Goal: Information Seeking & Learning: Learn about a topic

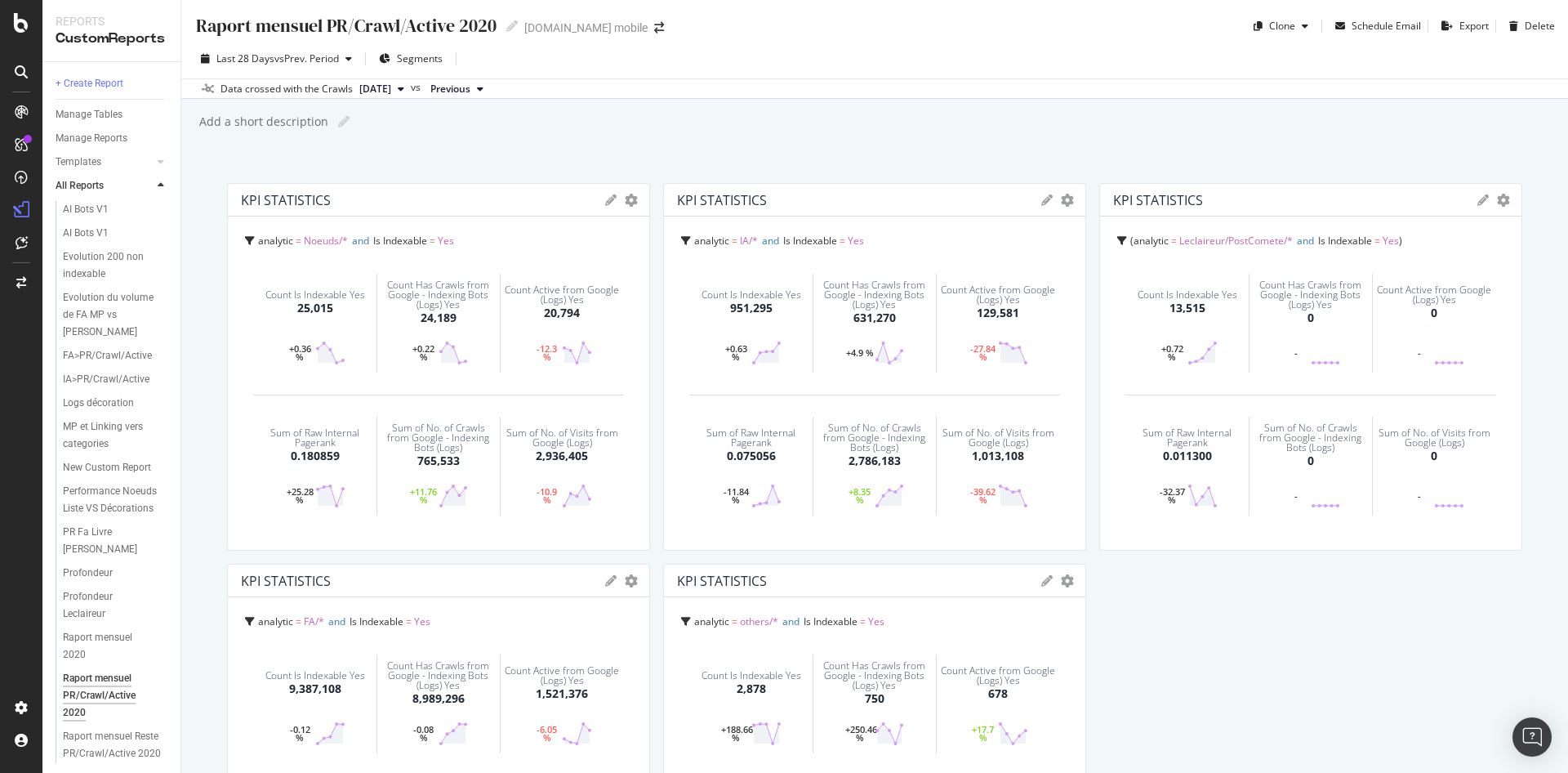
scroll to position [738, 0]
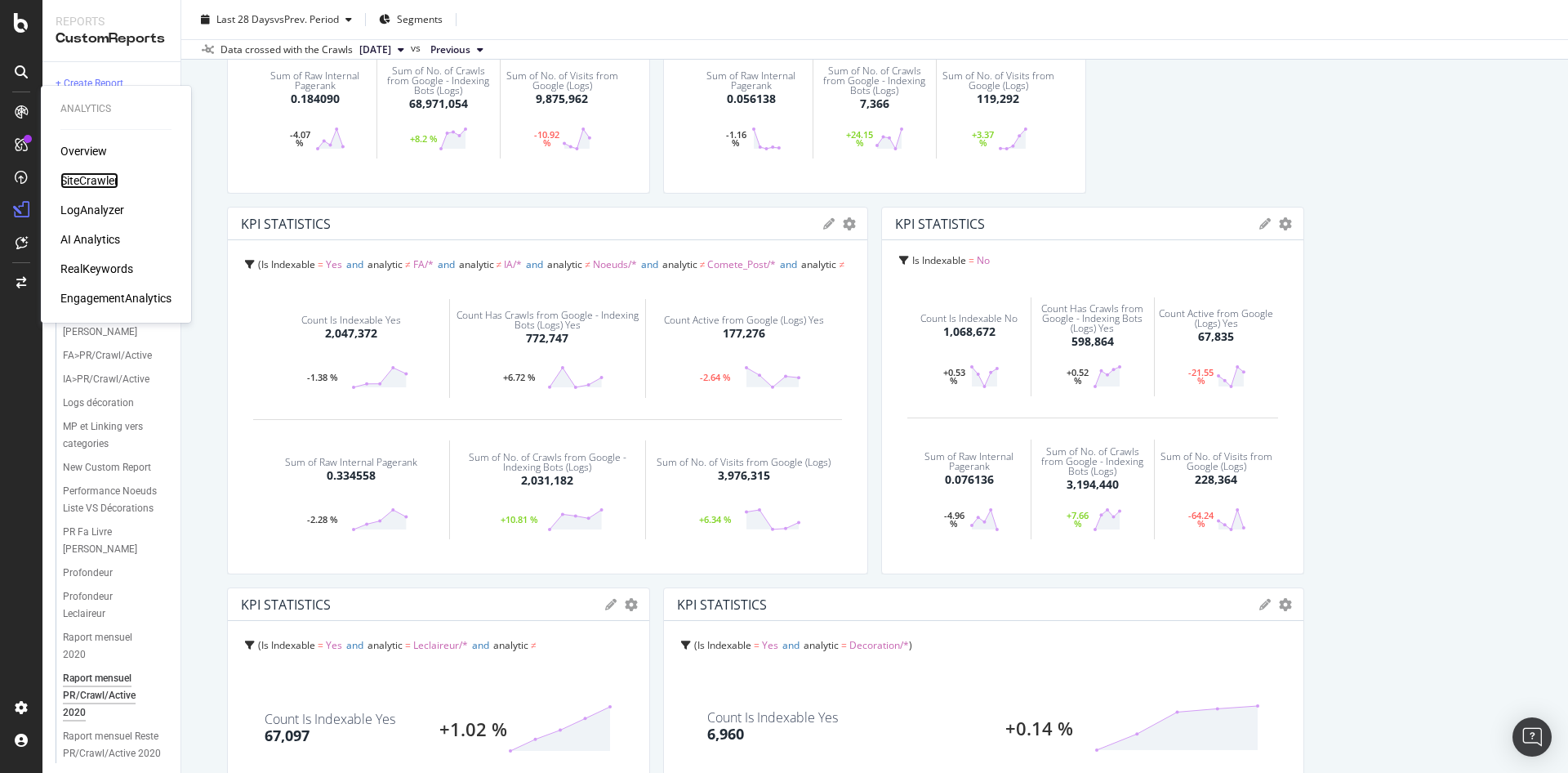
click at [84, 182] on div "SiteCrawler" at bounding box center [90, 181] width 58 height 17
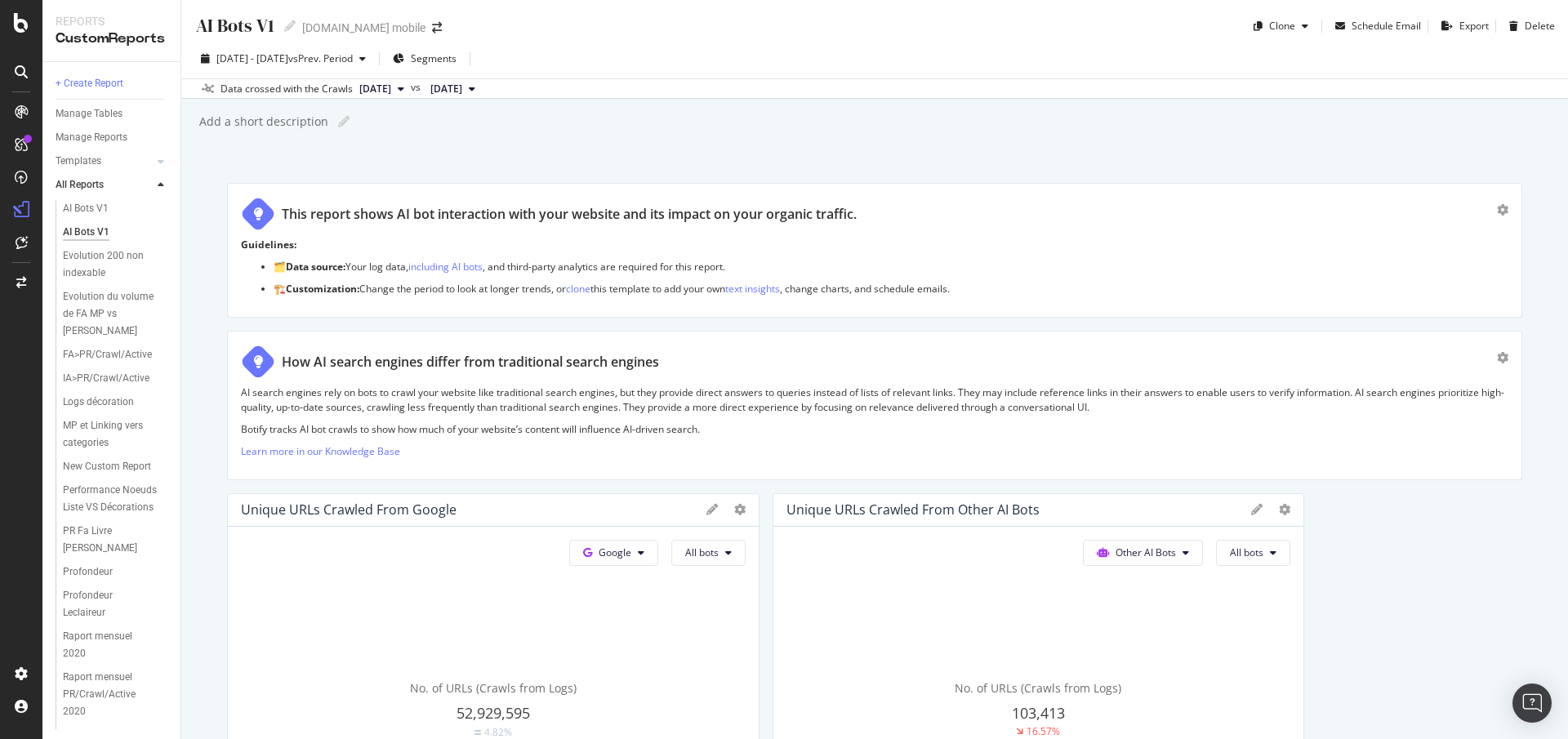
scroll to position [3931, 0]
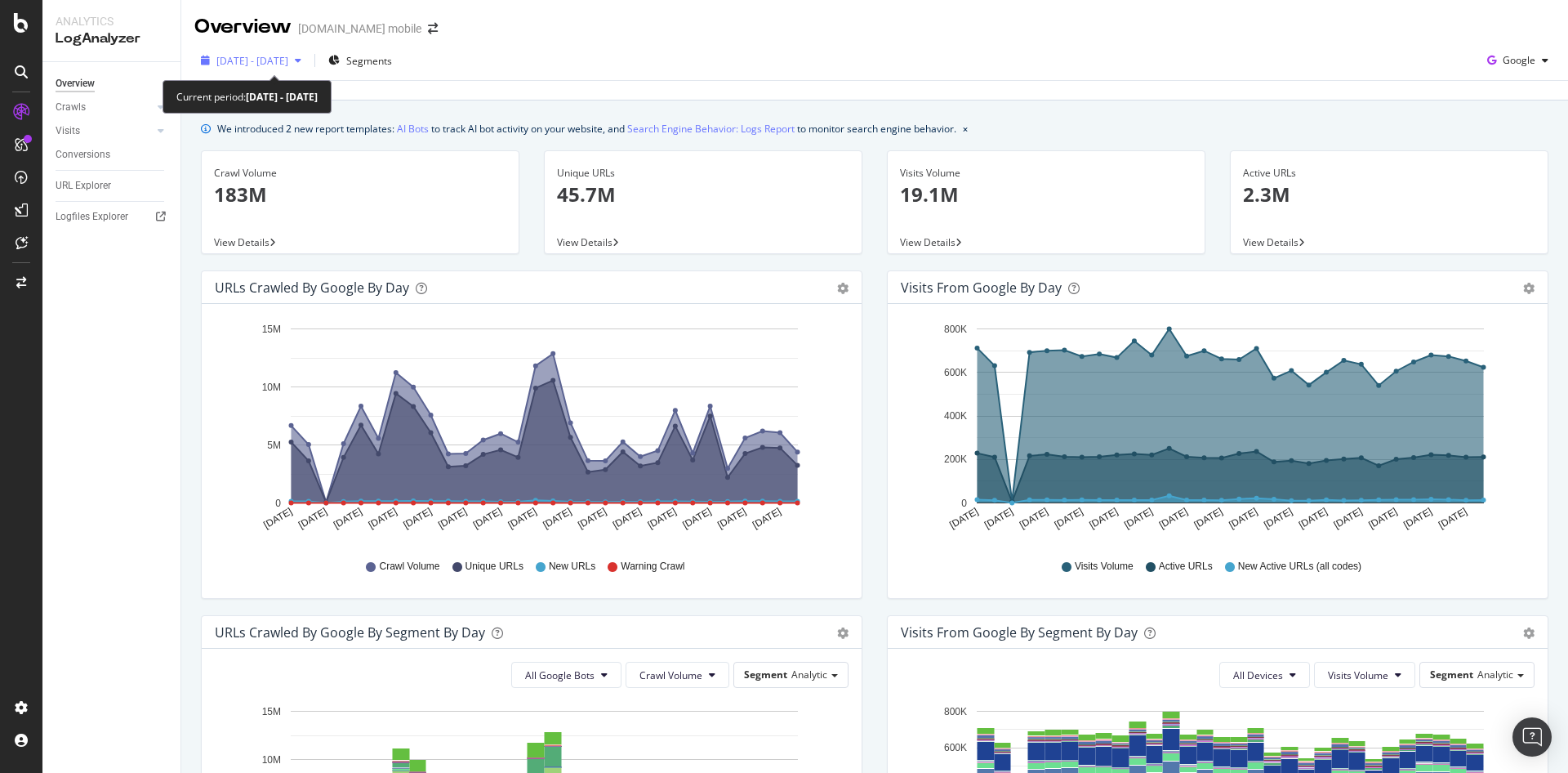
click at [264, 57] on span "2025 Sep. 13th - Oct. 12th" at bounding box center [253, 61] width 72 height 14
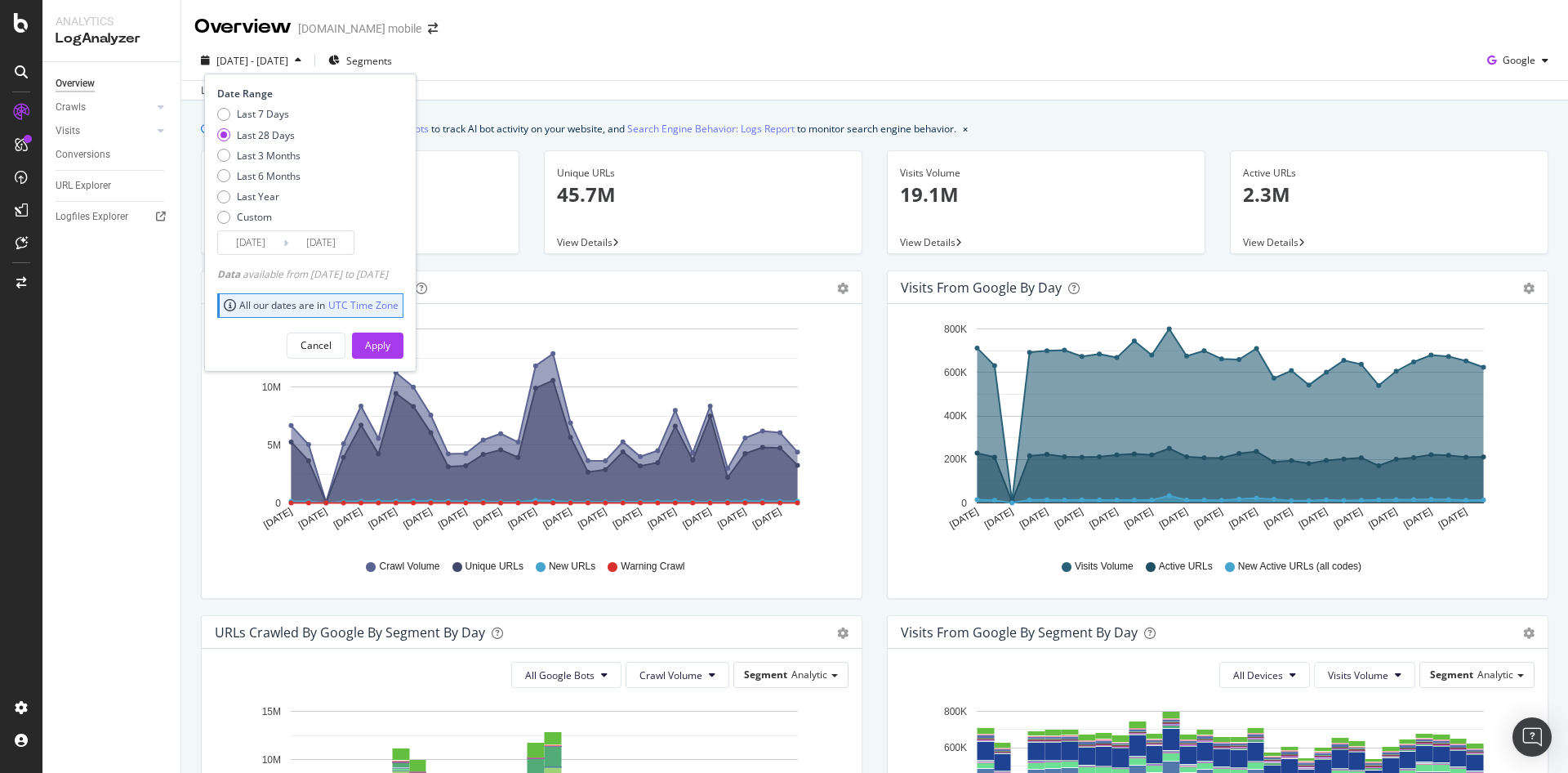
click at [262, 240] on input "2025/09/15" at bounding box center [251, 242] width 65 height 23
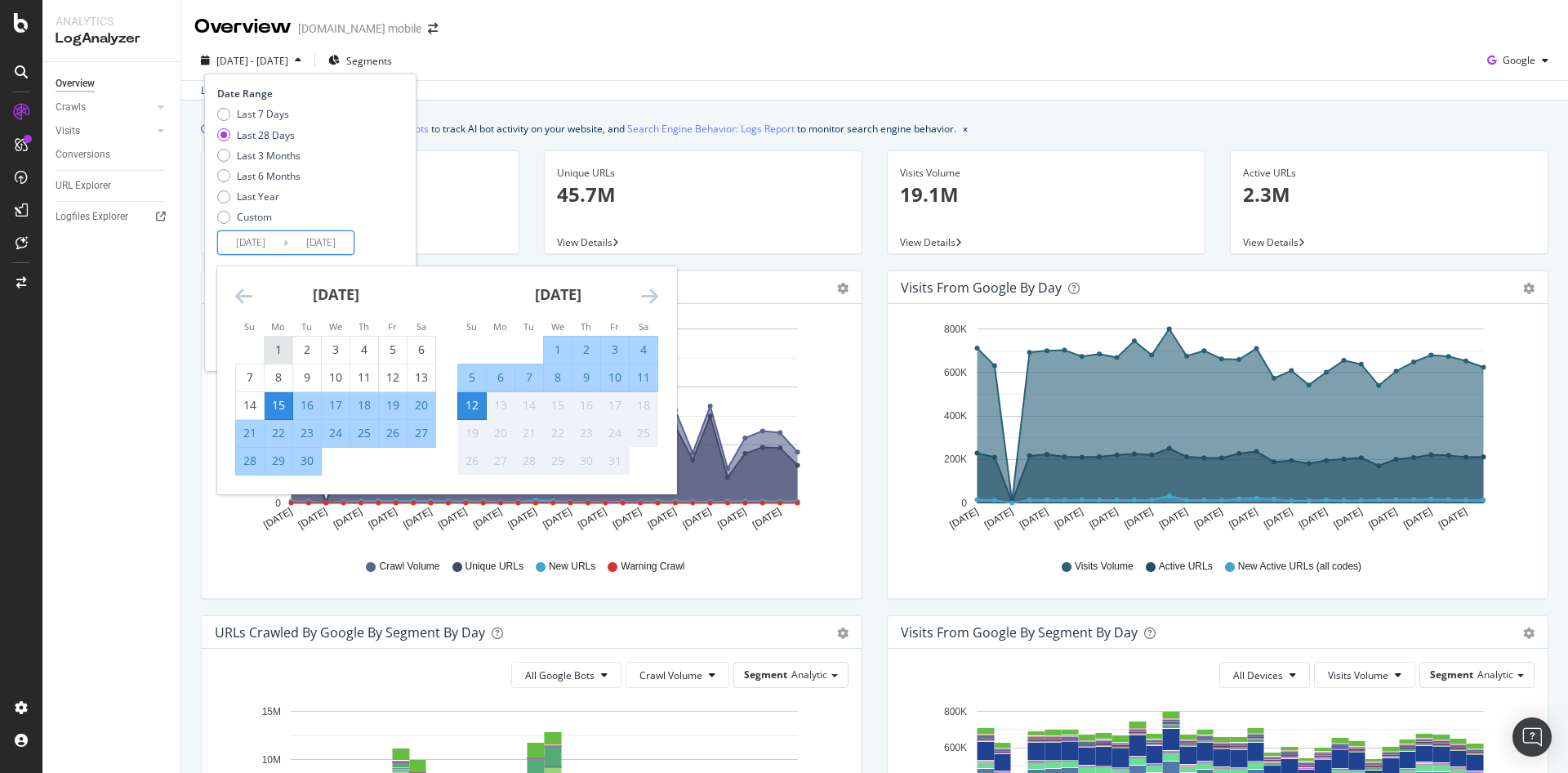
click at [275, 344] on div "1" at bounding box center [278, 350] width 28 height 17
type input "2025/09/01"
click at [307, 462] on div "30" at bounding box center [307, 461] width 28 height 17
type input "2025/09/30"
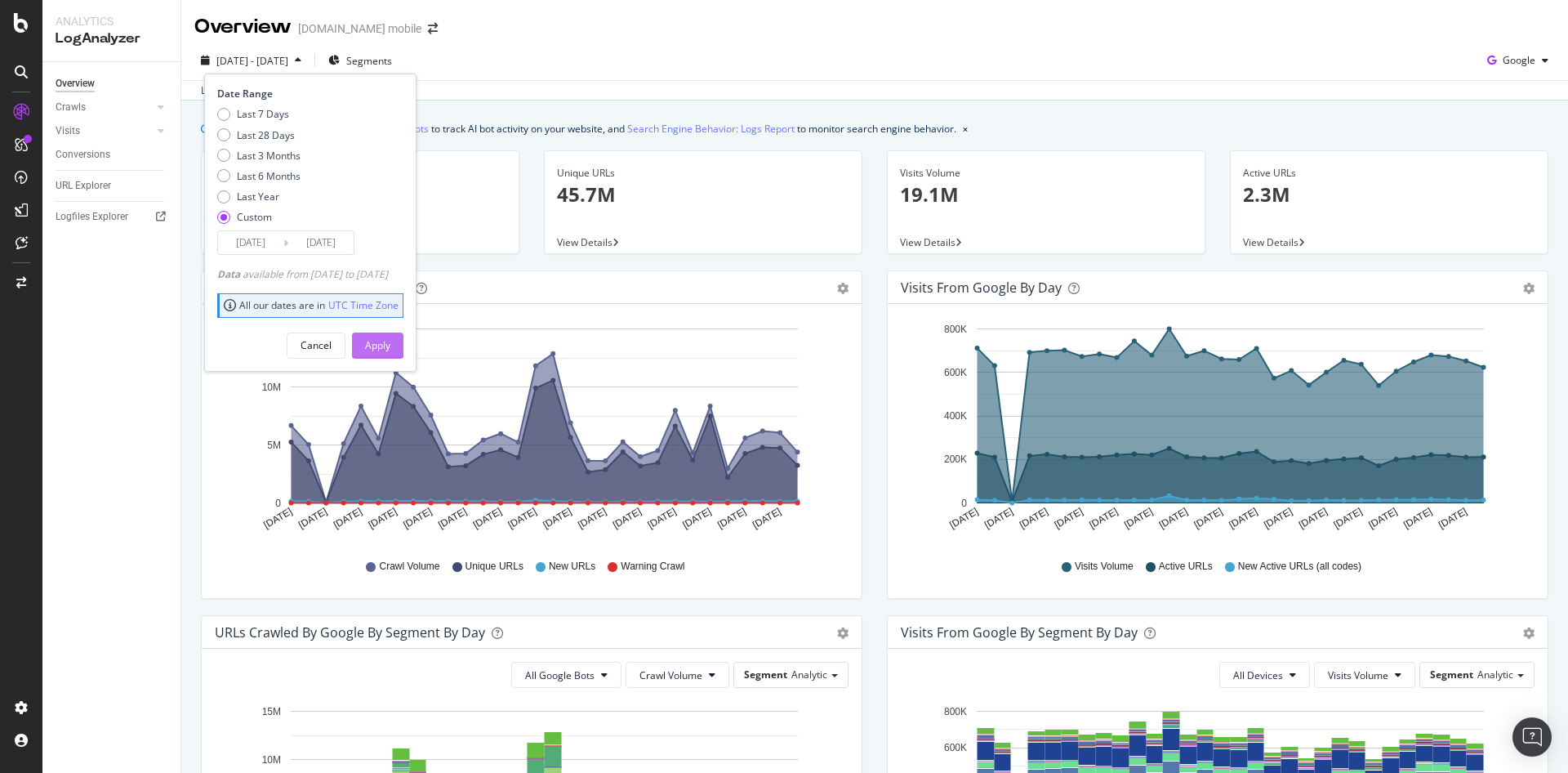
click at [390, 336] on div "Apply" at bounding box center [377, 346] width 26 height 25
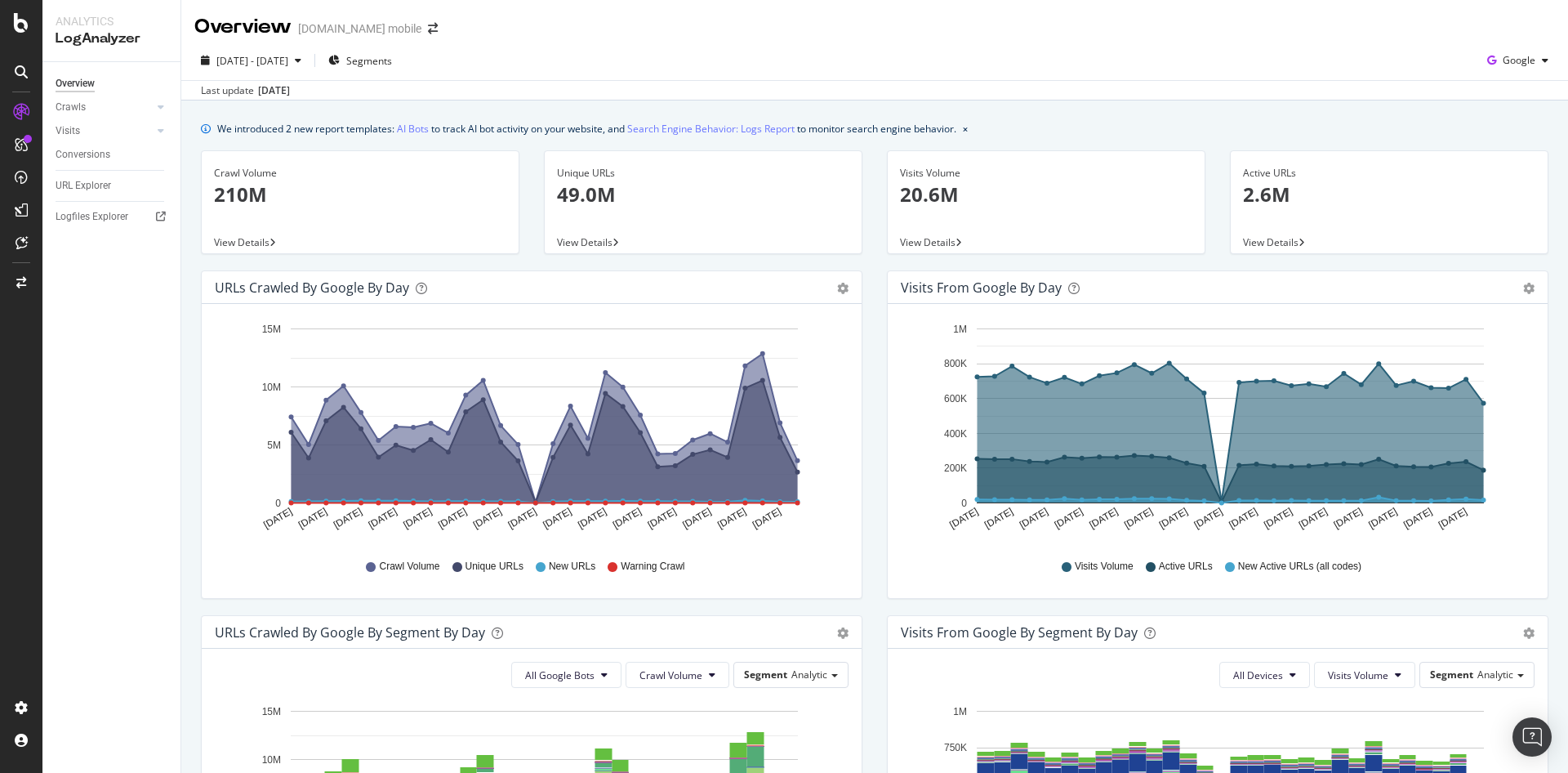
click at [230, 249] on span "View Details" at bounding box center [241, 242] width 55 height 14
click at [604, 191] on p "49.0M" at bounding box center [703, 195] width 292 height 28
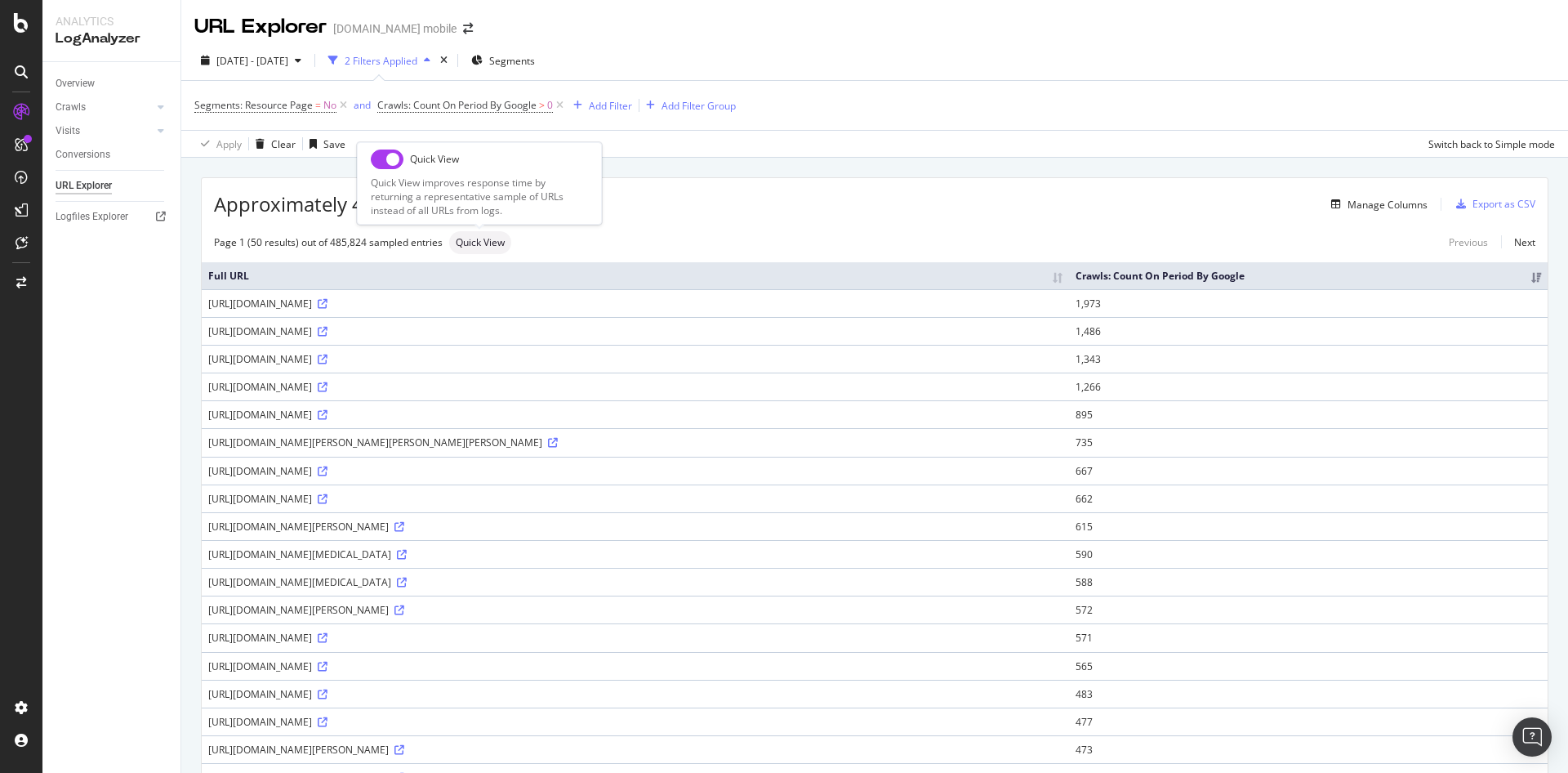
click at [480, 252] on div "Quick View" at bounding box center [480, 242] width 62 height 23
click at [391, 163] on input "checkbox" at bounding box center [387, 160] width 33 height 19
checkbox input "true"
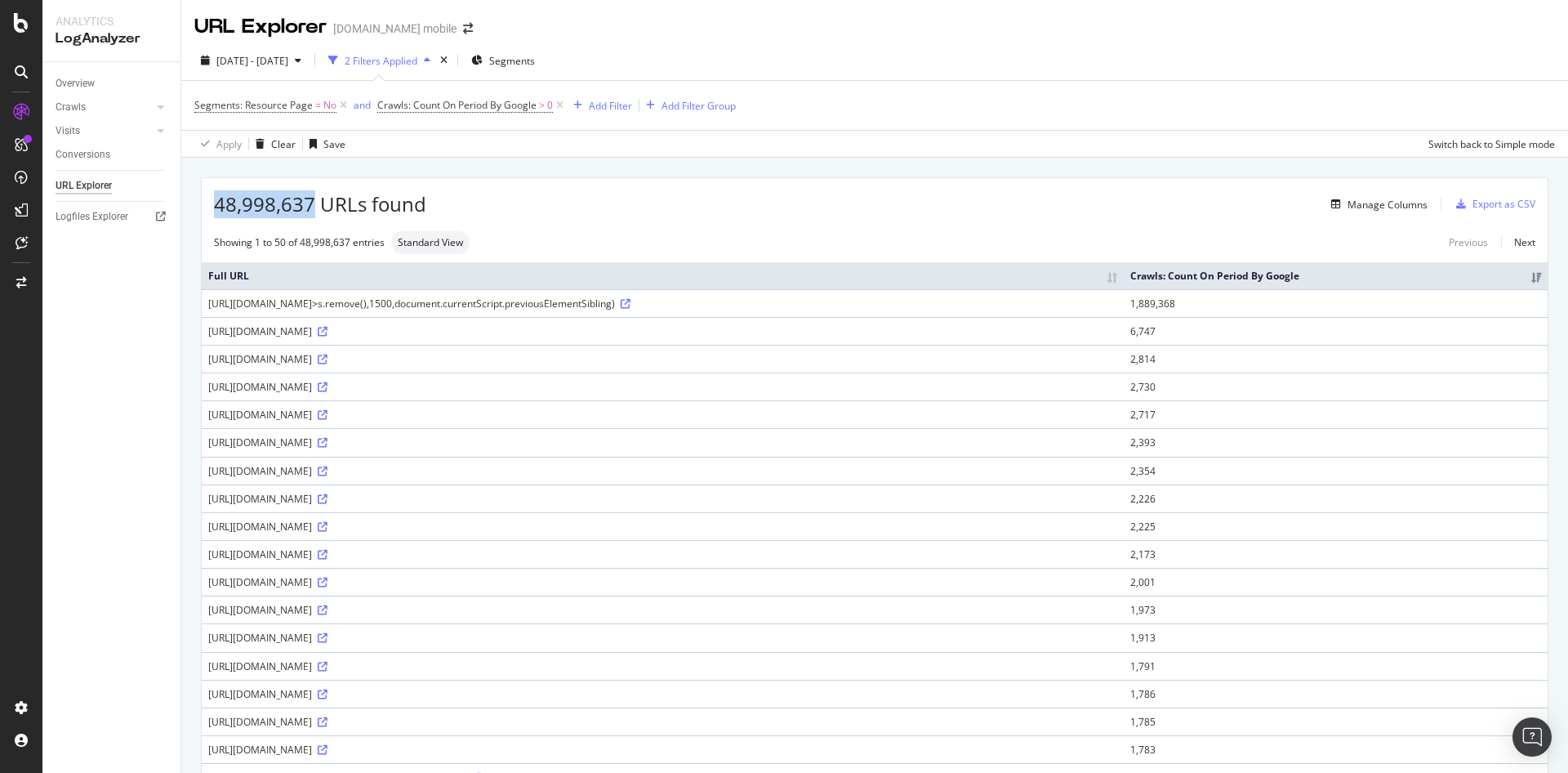
drag, startPoint x: 219, startPoint y: 209, endPoint x: 315, endPoint y: 207, distance: 96.0
click at [315, 207] on span "48,998,637 URLs found" at bounding box center [320, 204] width 212 height 28
copy span "48,998,637"
click at [95, 85] on div "Overview" at bounding box center [75, 83] width 40 height 17
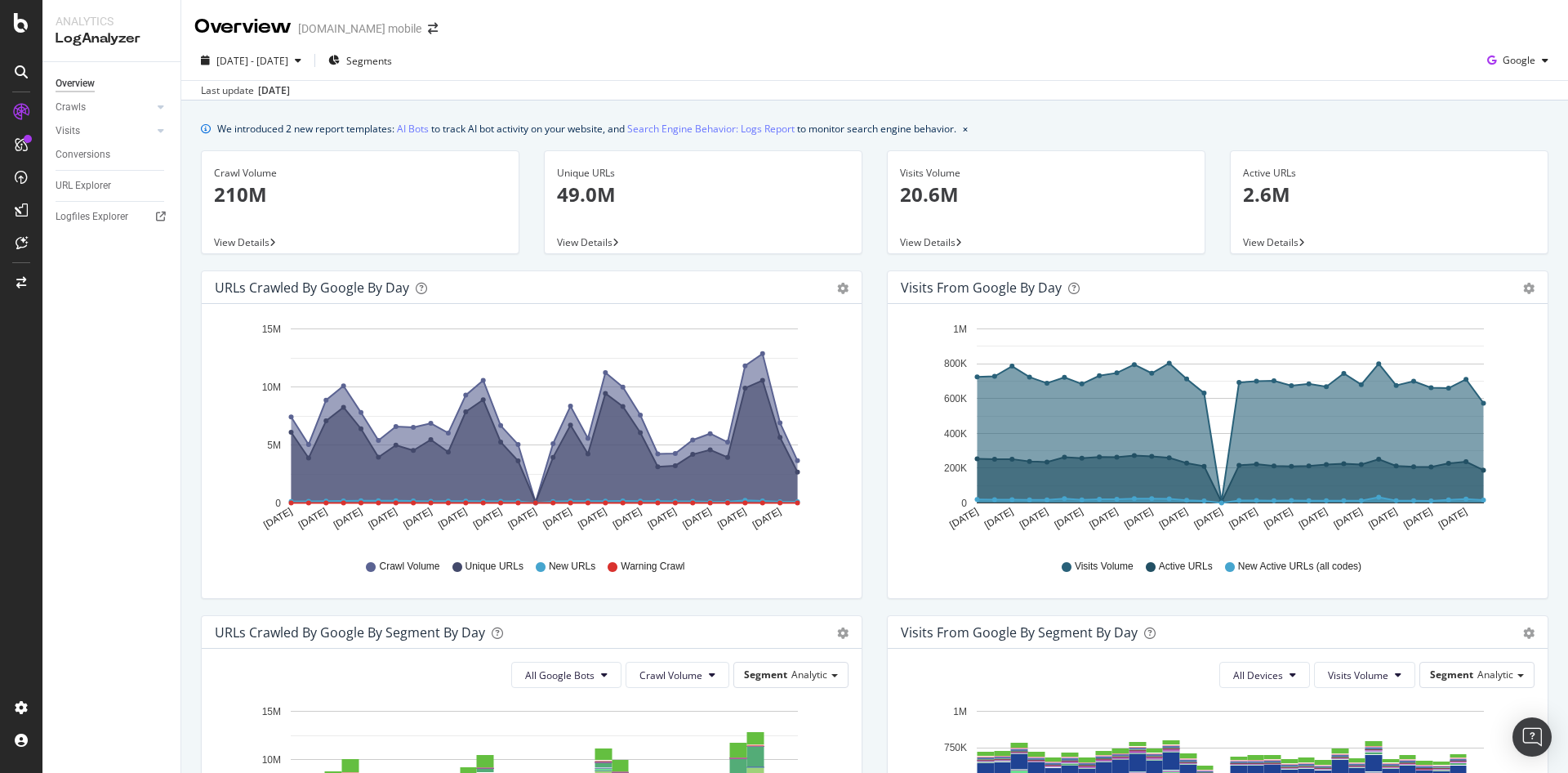
click at [595, 209] on div "Unique URLs 49.0M" at bounding box center [703, 191] width 292 height 79
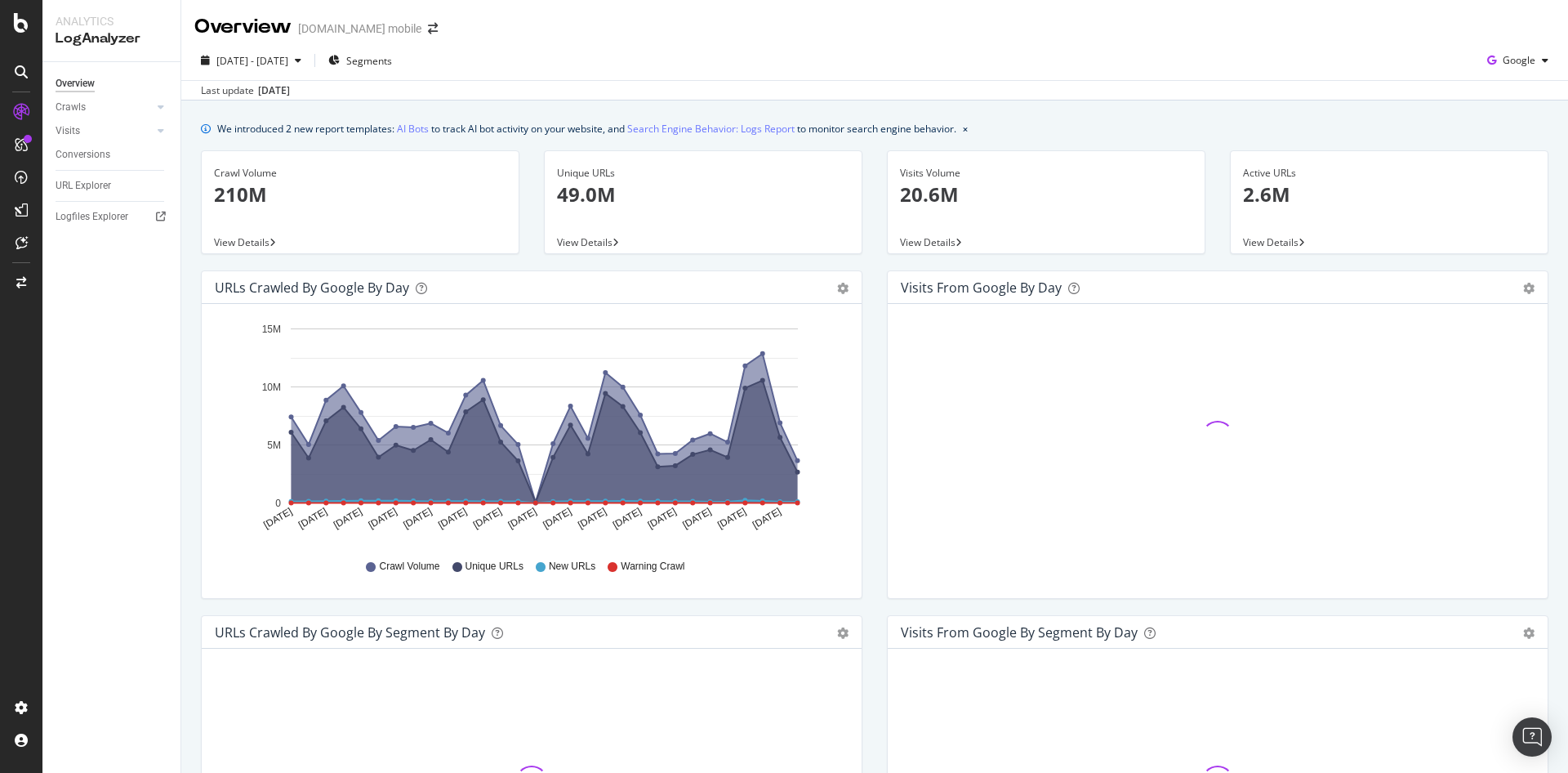
click at [1286, 197] on p "2.6M" at bounding box center [1389, 195] width 292 height 28
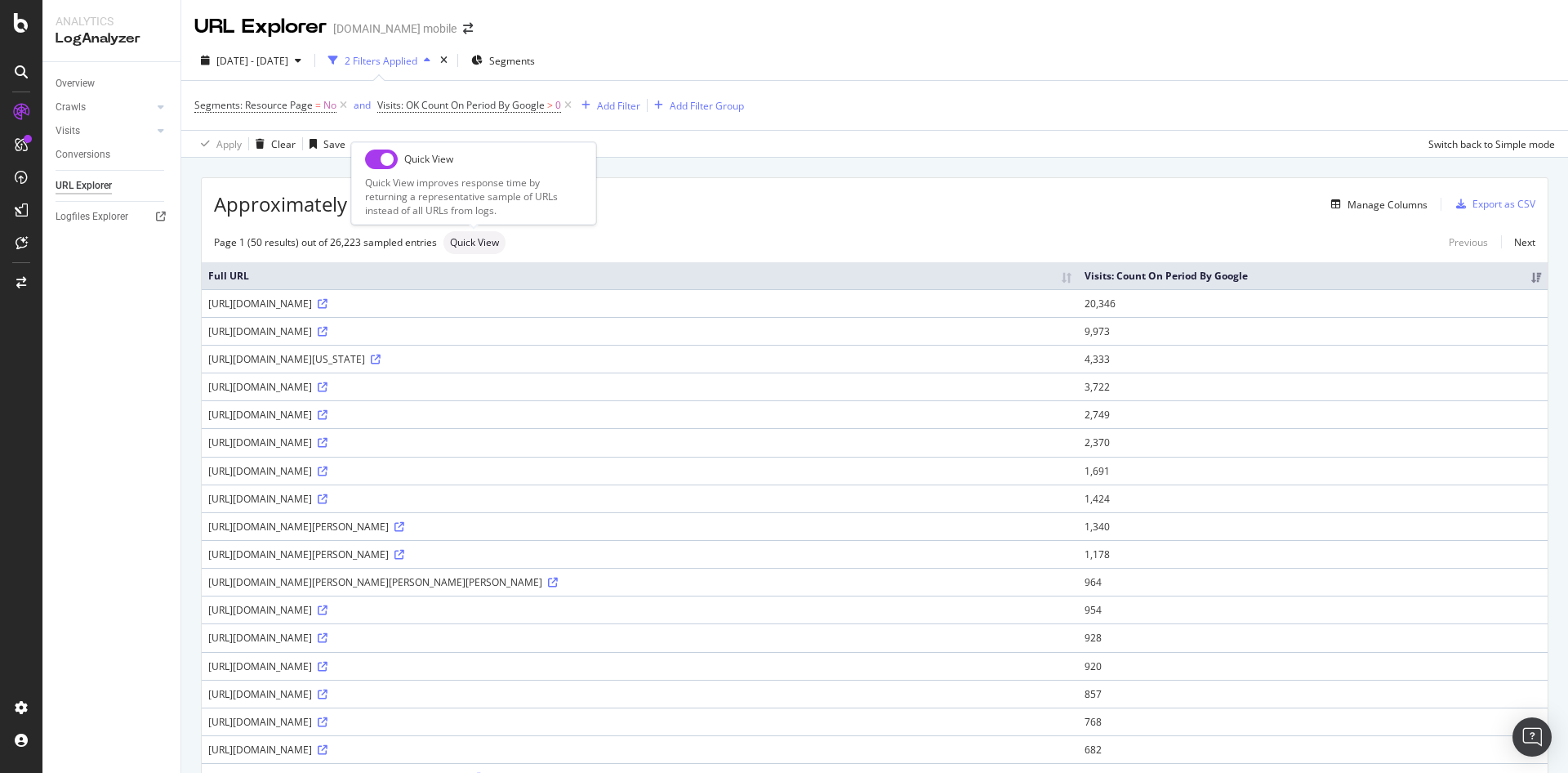
click at [388, 167] on input "checkbox" at bounding box center [381, 160] width 33 height 19
checkbox input "true"
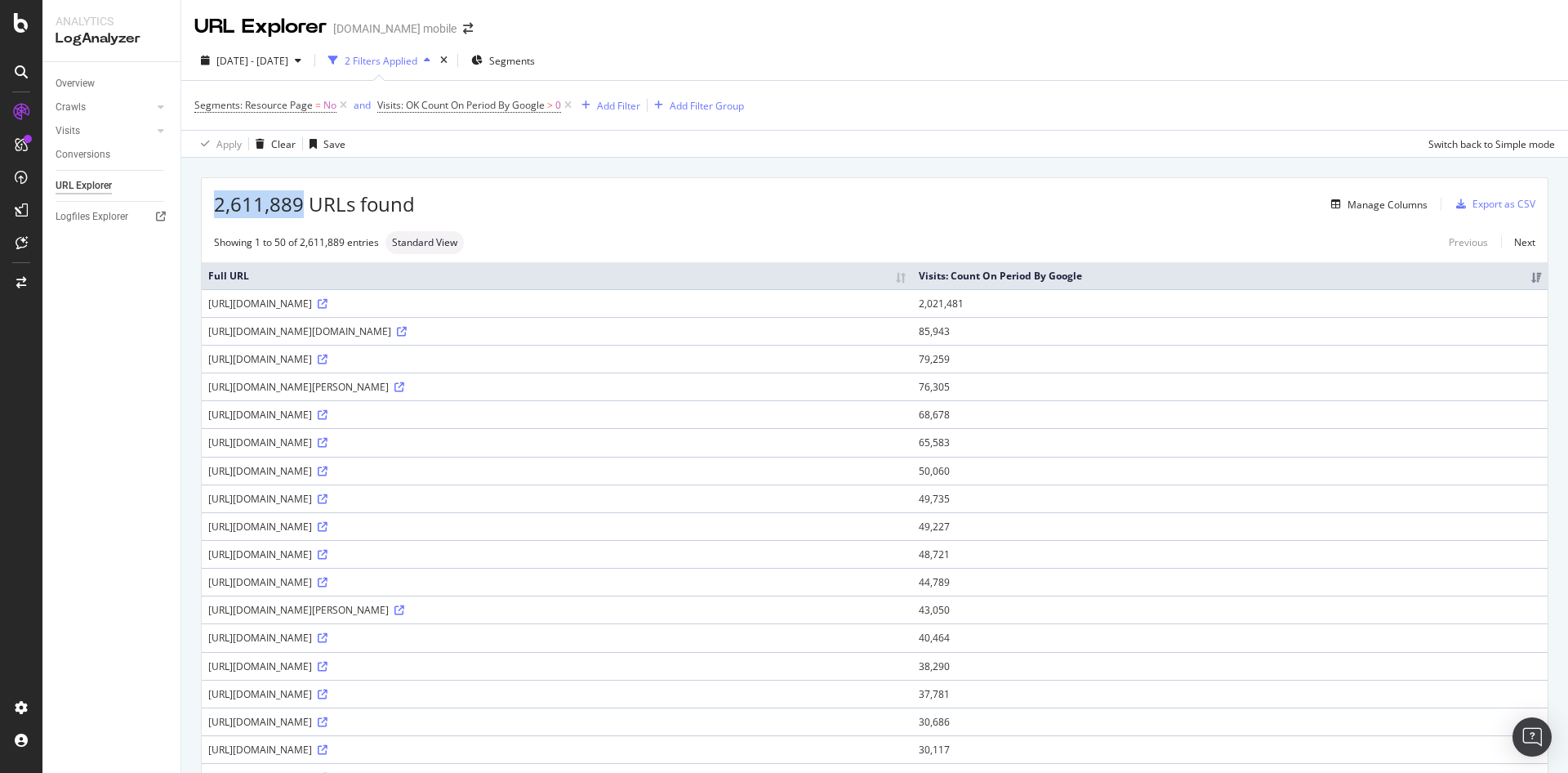
drag, startPoint x: 226, startPoint y: 204, endPoint x: 305, endPoint y: 197, distance: 79.3
click at [305, 197] on div "2,611,889 URLs found Manage Columns Export as CSV" at bounding box center [875, 197] width 1346 height 40
copy span "2,611,889"
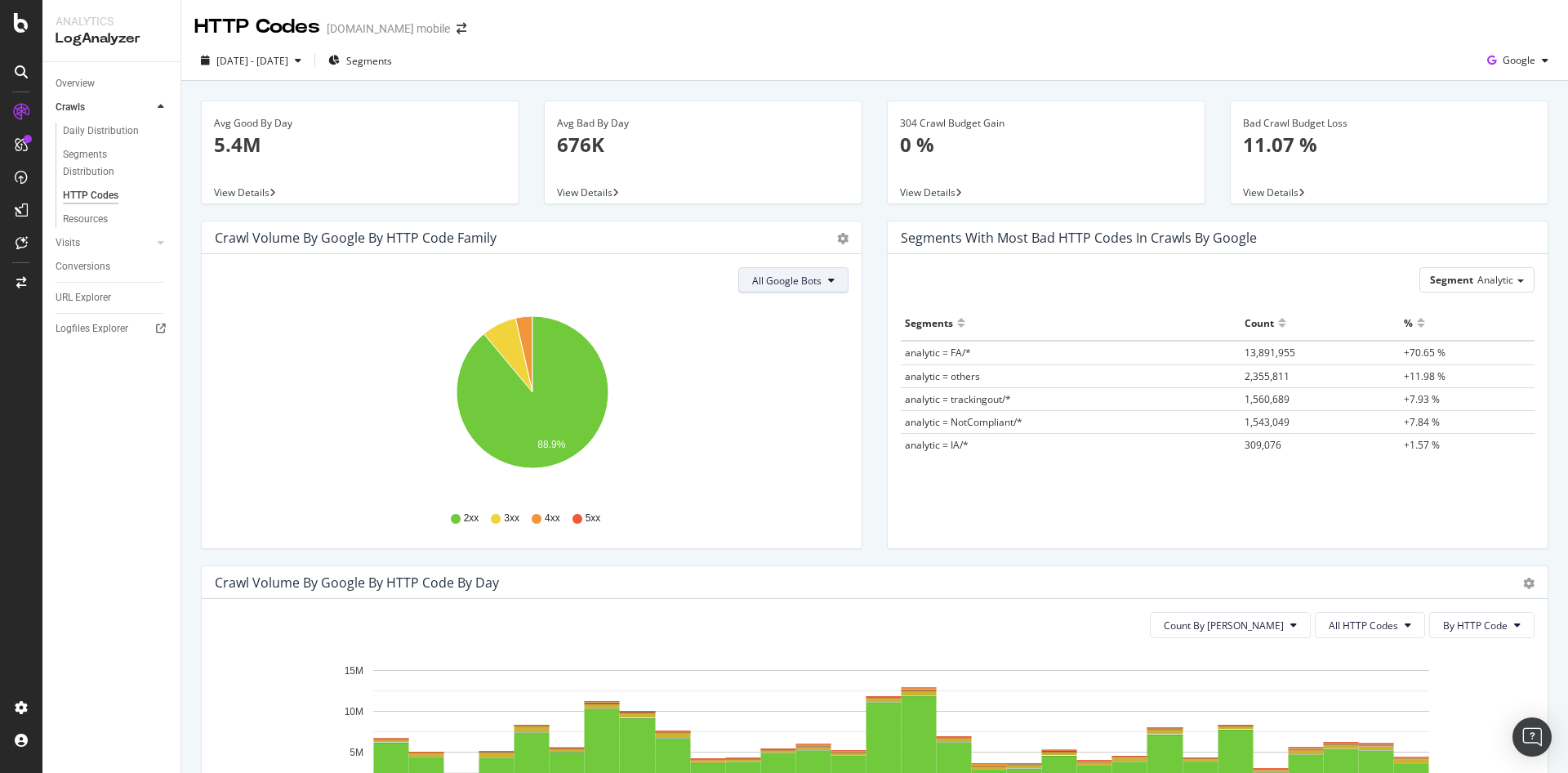
click at [821, 279] on span "All Google Bots" at bounding box center [787, 281] width 70 height 14
click at [842, 244] on icon "gear" at bounding box center [842, 238] width 11 height 11
click at [817, 301] on span "Table" at bounding box center [795, 305] width 129 height 25
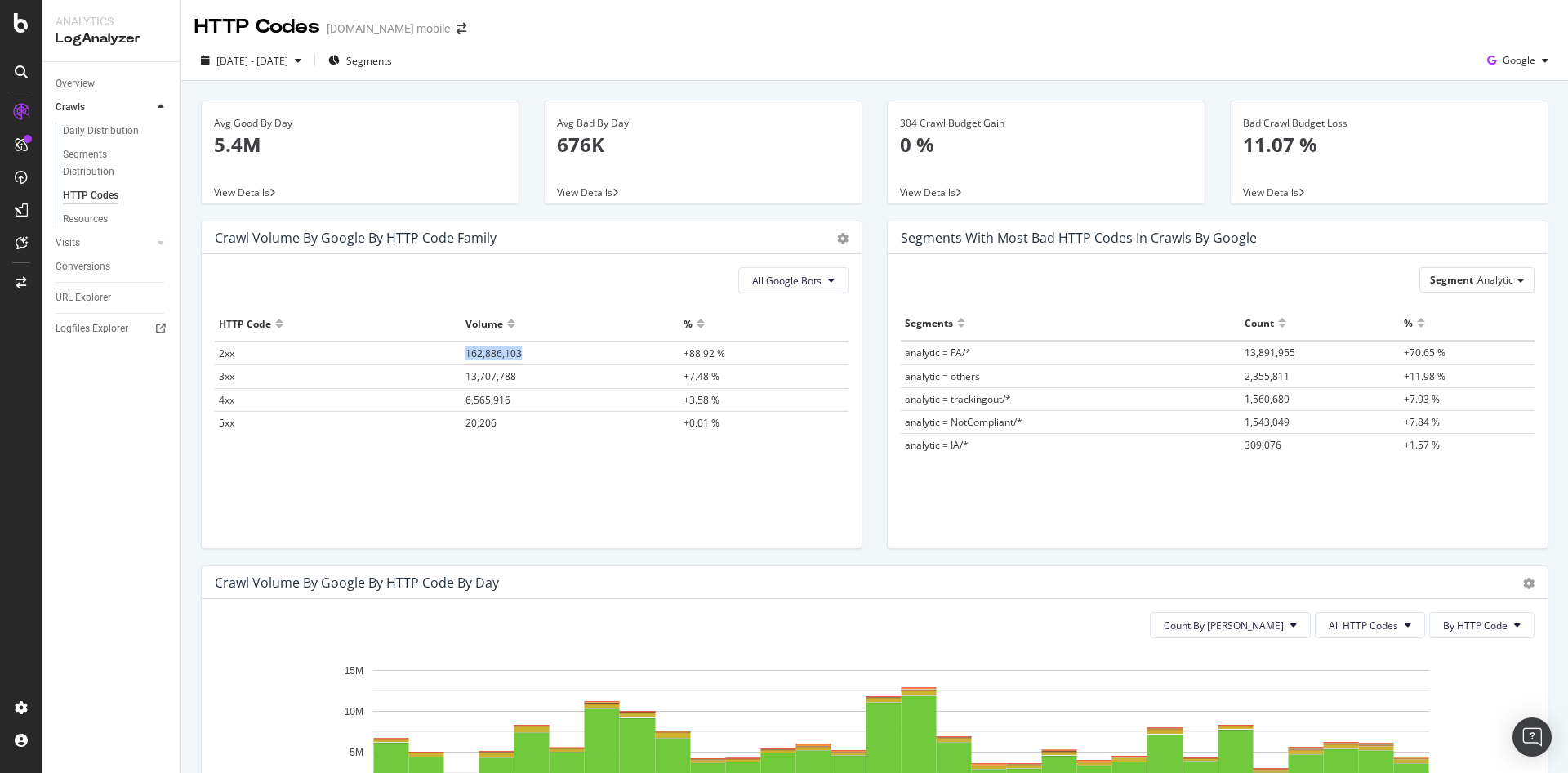
drag, startPoint x: 540, startPoint y: 353, endPoint x: 443, endPoint y: 350, distance: 97.0
click at [443, 350] on tr "2xx 162,886,103 +88.92 %" at bounding box center [532, 353] width 634 height 24
copy tr "162,886,103"
drag, startPoint x: 538, startPoint y: 377, endPoint x: 455, endPoint y: 382, distance: 83.2
click at [455, 382] on tr "3xx 13,707,788 +7.48 %" at bounding box center [532, 376] width 634 height 23
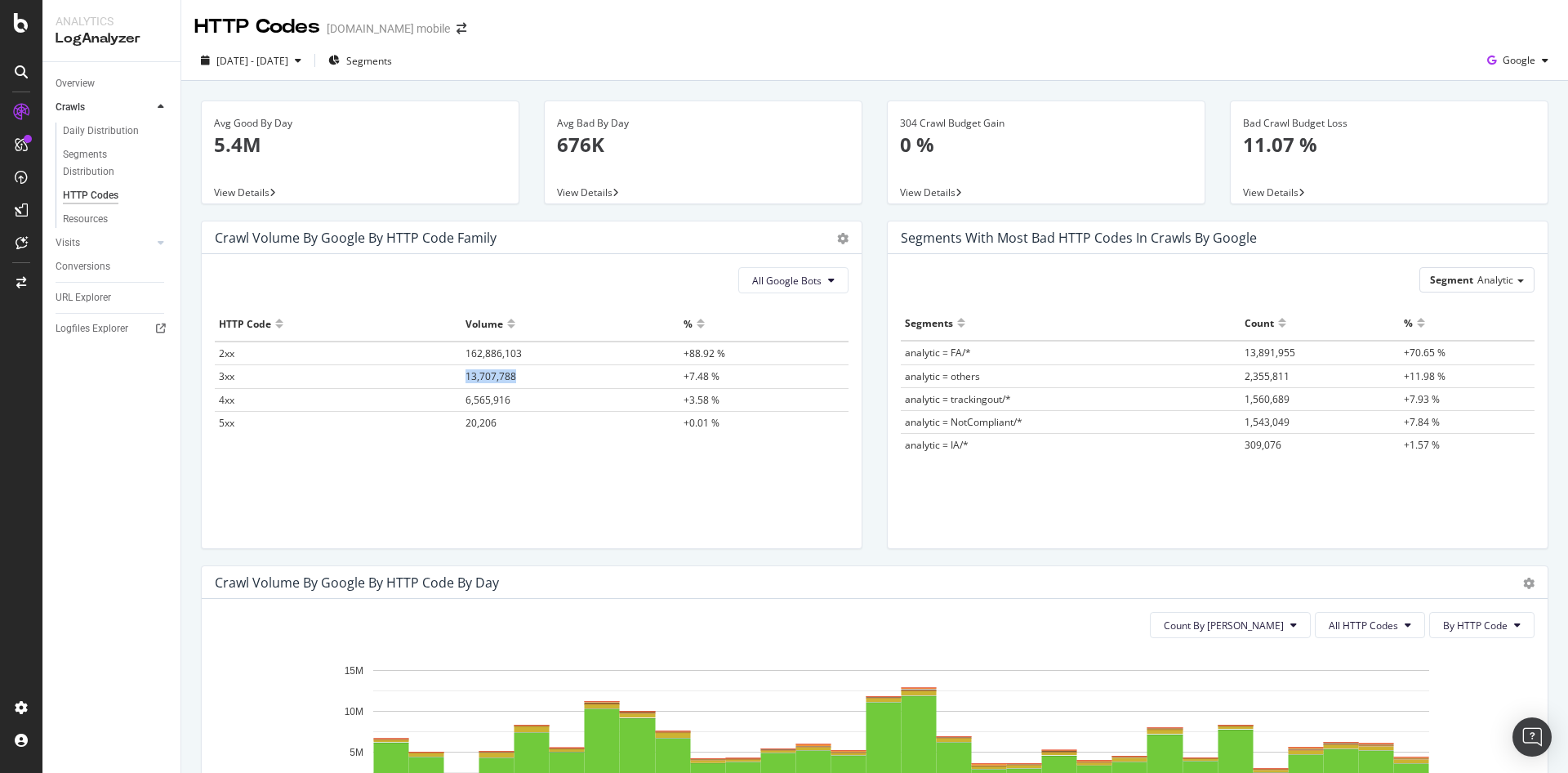
copy tr "13,707,788"
drag, startPoint x: 453, startPoint y: 408, endPoint x: 534, endPoint y: 406, distance: 81.0
click at [534, 406] on tr "4xx 6,565,916 +3.58 %" at bounding box center [532, 399] width 634 height 23
copy tr "6,565,916"
drag, startPoint x: 483, startPoint y: 428, endPoint x: 507, endPoint y: 428, distance: 24.0
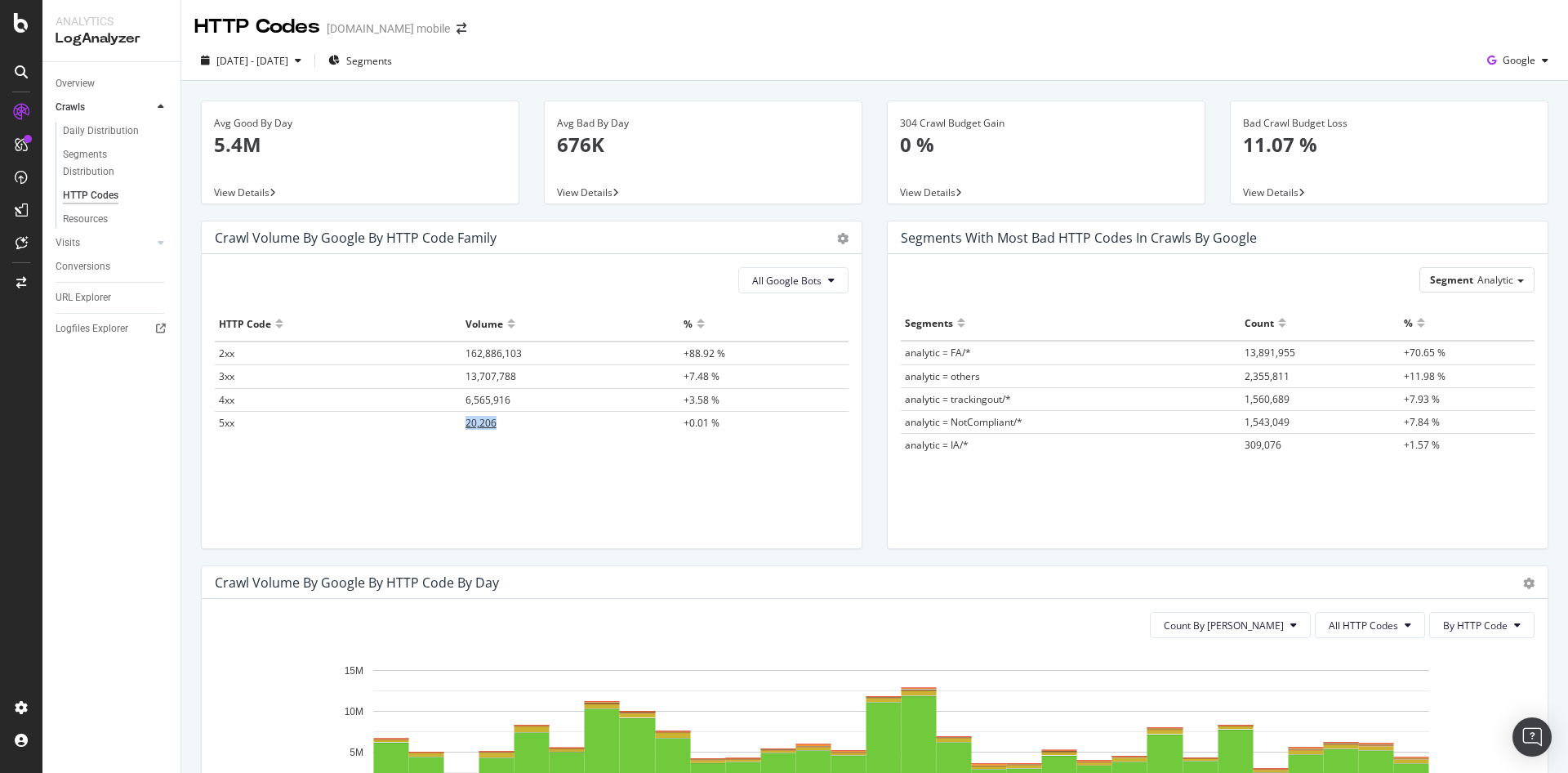
click at [507, 428] on tr "5xx 20,206 +0.01 %" at bounding box center [532, 422] width 634 height 23
copy tr "20,206"
click at [452, 212] on div "Avg Good By Day 5.4M View Details" at bounding box center [359, 160] width 343 height 120
click at [284, 71] on div "2025 Sep. 13th - Oct. 12th" at bounding box center [251, 61] width 114 height 25
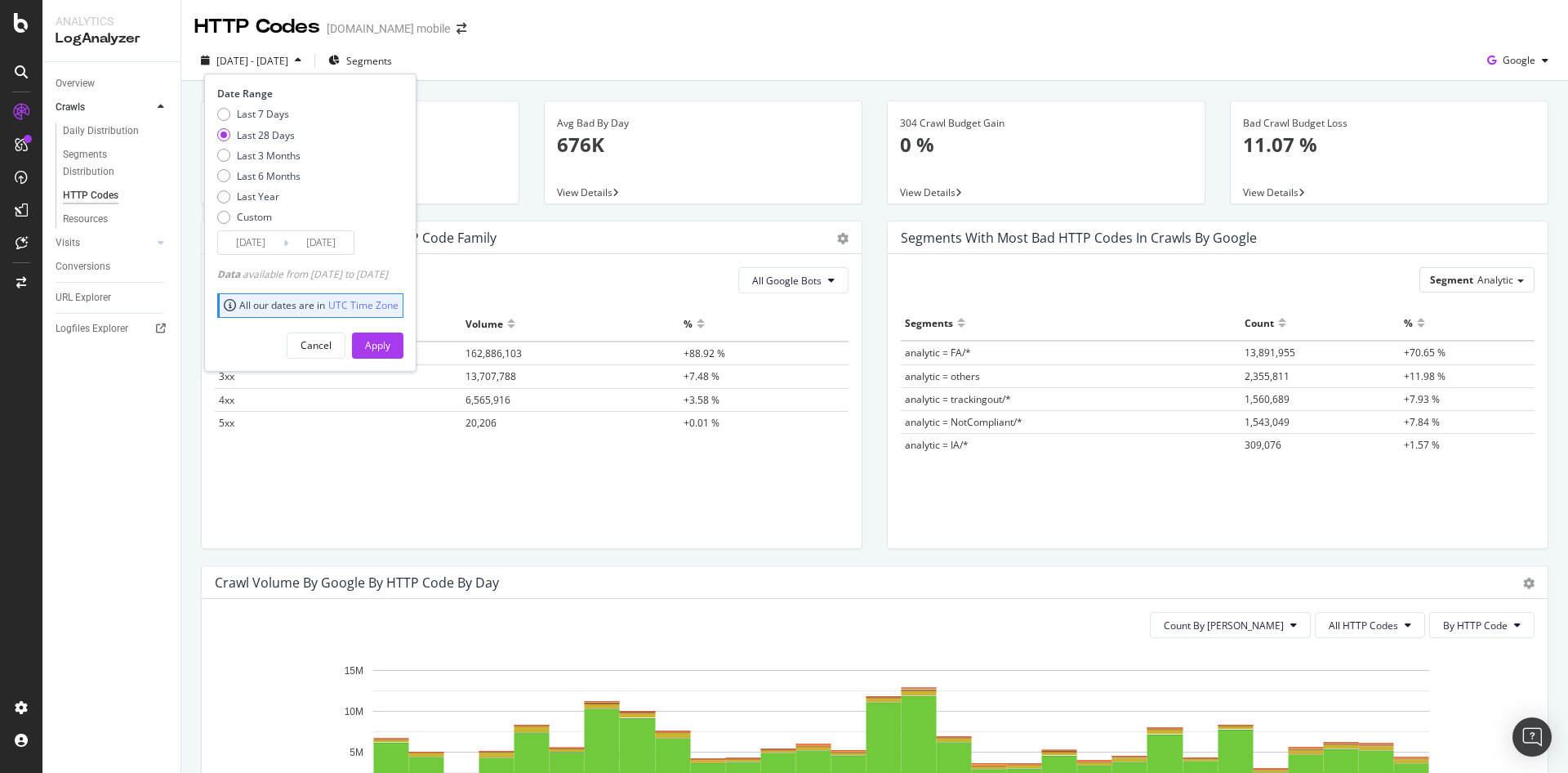
click at [263, 240] on input "2025/09/15" at bounding box center [251, 242] width 65 height 23
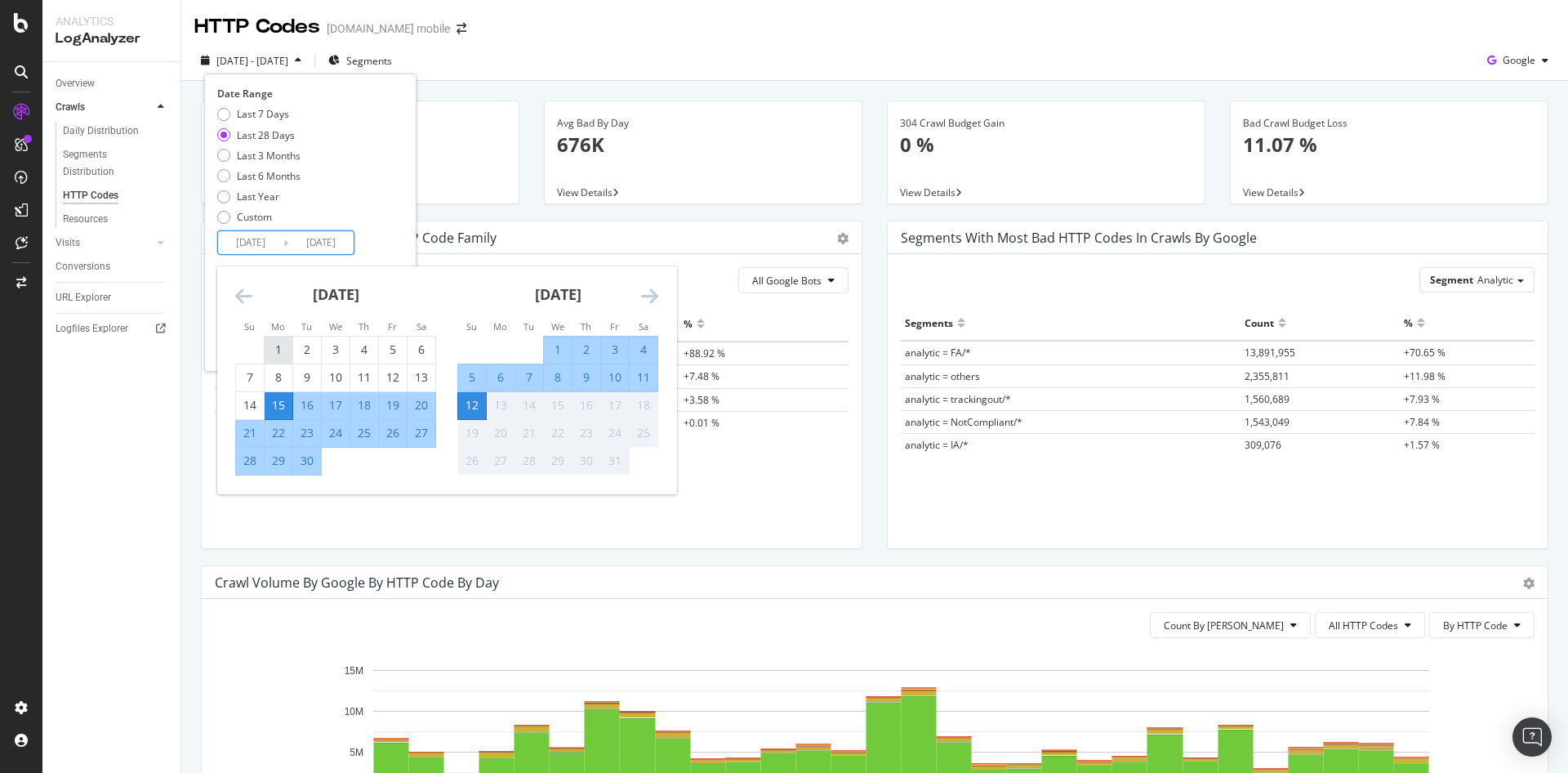
click at [270, 346] on div "1" at bounding box center [278, 350] width 28 height 17
type input "2025/09/01"
click at [314, 454] on div "30" at bounding box center [307, 461] width 28 height 17
type input "2025/09/30"
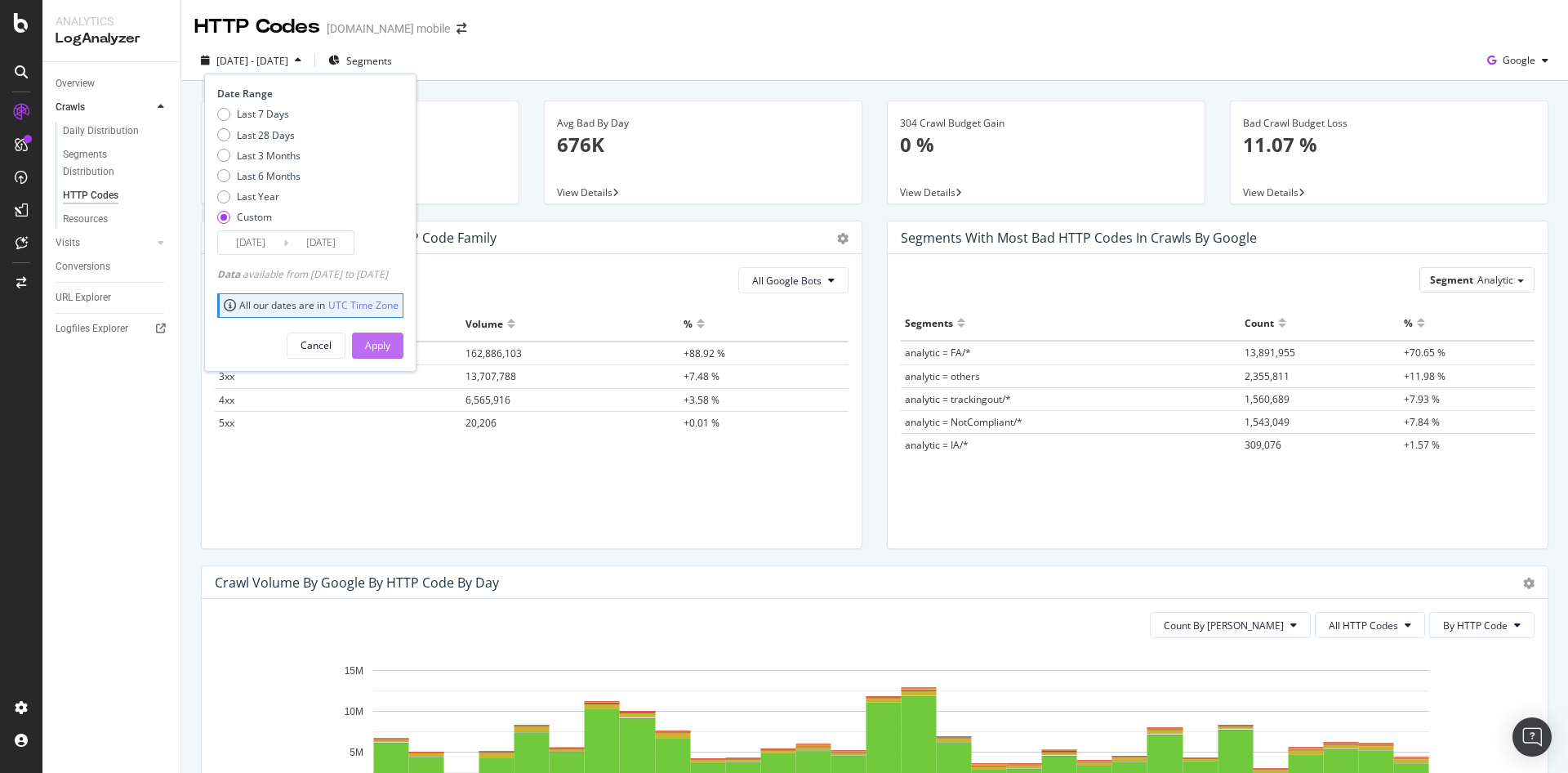
click at [390, 346] on div "Apply" at bounding box center [377, 346] width 26 height 14
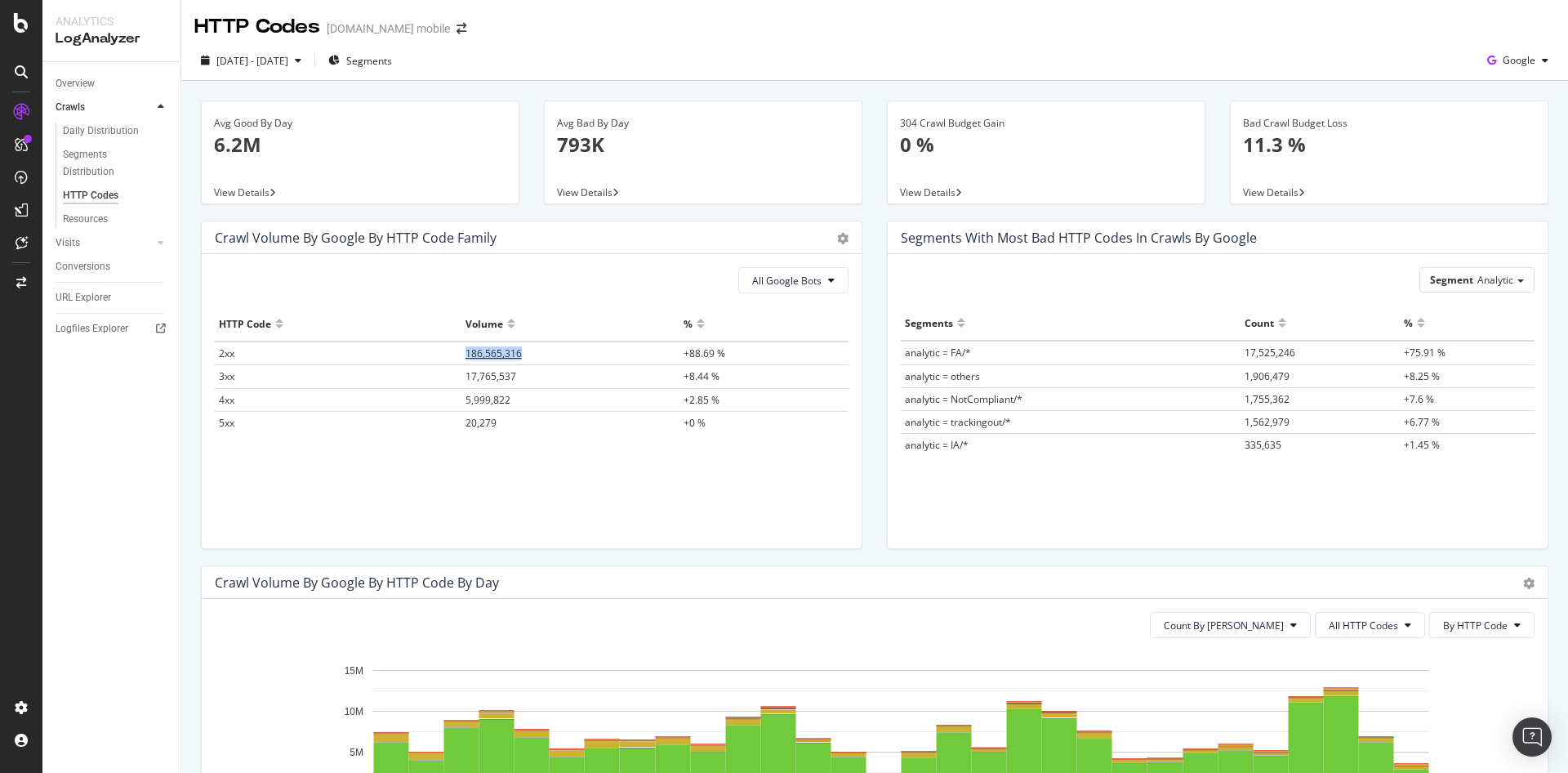
drag, startPoint x: 431, startPoint y: 349, endPoint x: 529, endPoint y: 356, distance: 98.2
click at [527, 358] on tr "2xx 186,565,316 +88.69 %" at bounding box center [532, 353] width 634 height 24
copy tr "186,565,316"
drag, startPoint x: 541, startPoint y: 386, endPoint x: 450, endPoint y: 380, distance: 91.2
click at [450, 380] on tr "3xx 17,765,537 +8.44 %" at bounding box center [532, 376] width 634 height 23
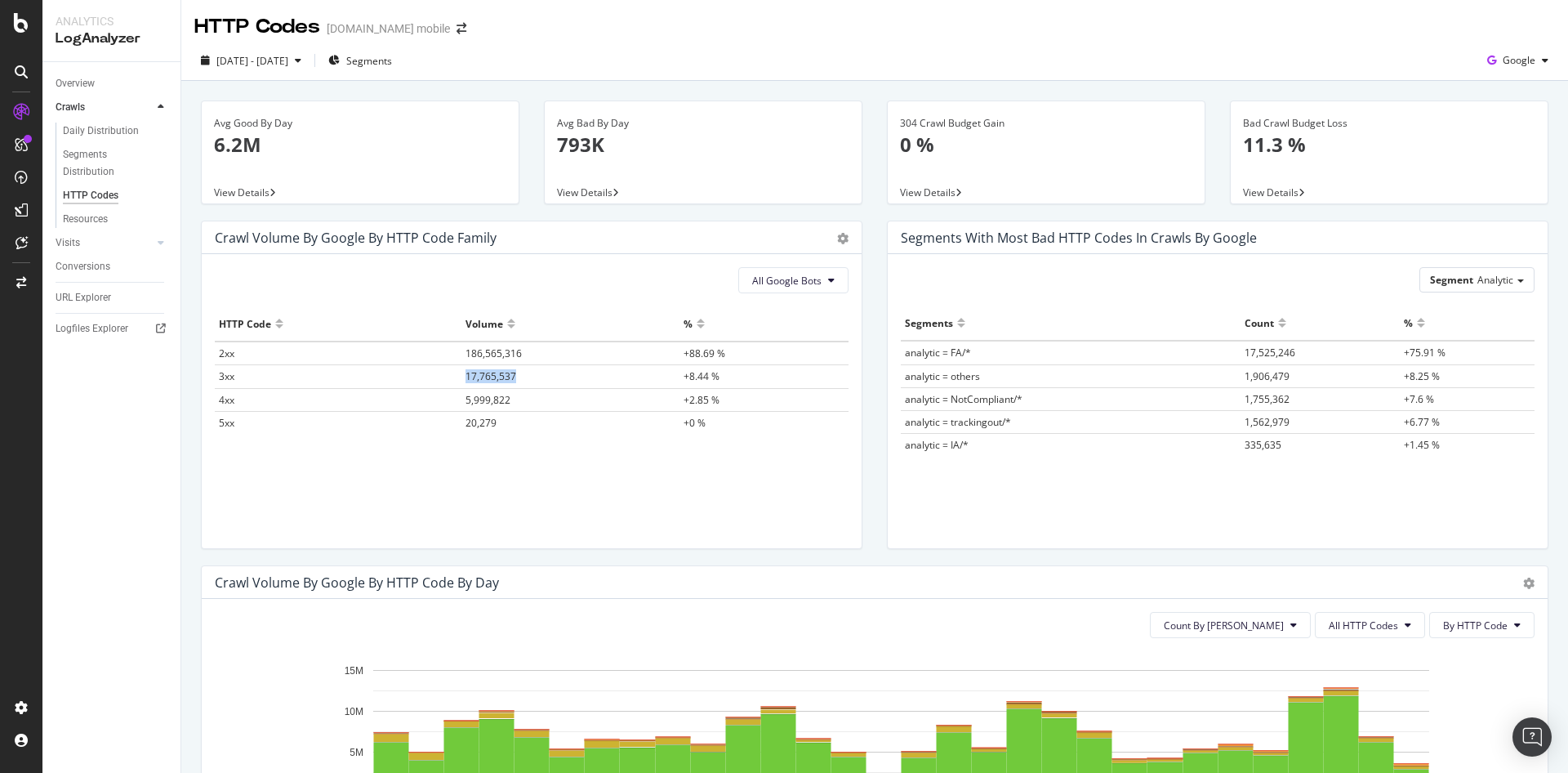
copy tr "17,765,537"
drag, startPoint x: 534, startPoint y: 400, endPoint x: 444, endPoint y: 397, distance: 90.0
click at [444, 397] on tr "4xx 5,999,822 +2.85 %" at bounding box center [532, 399] width 634 height 23
copy tr "5,999,822"
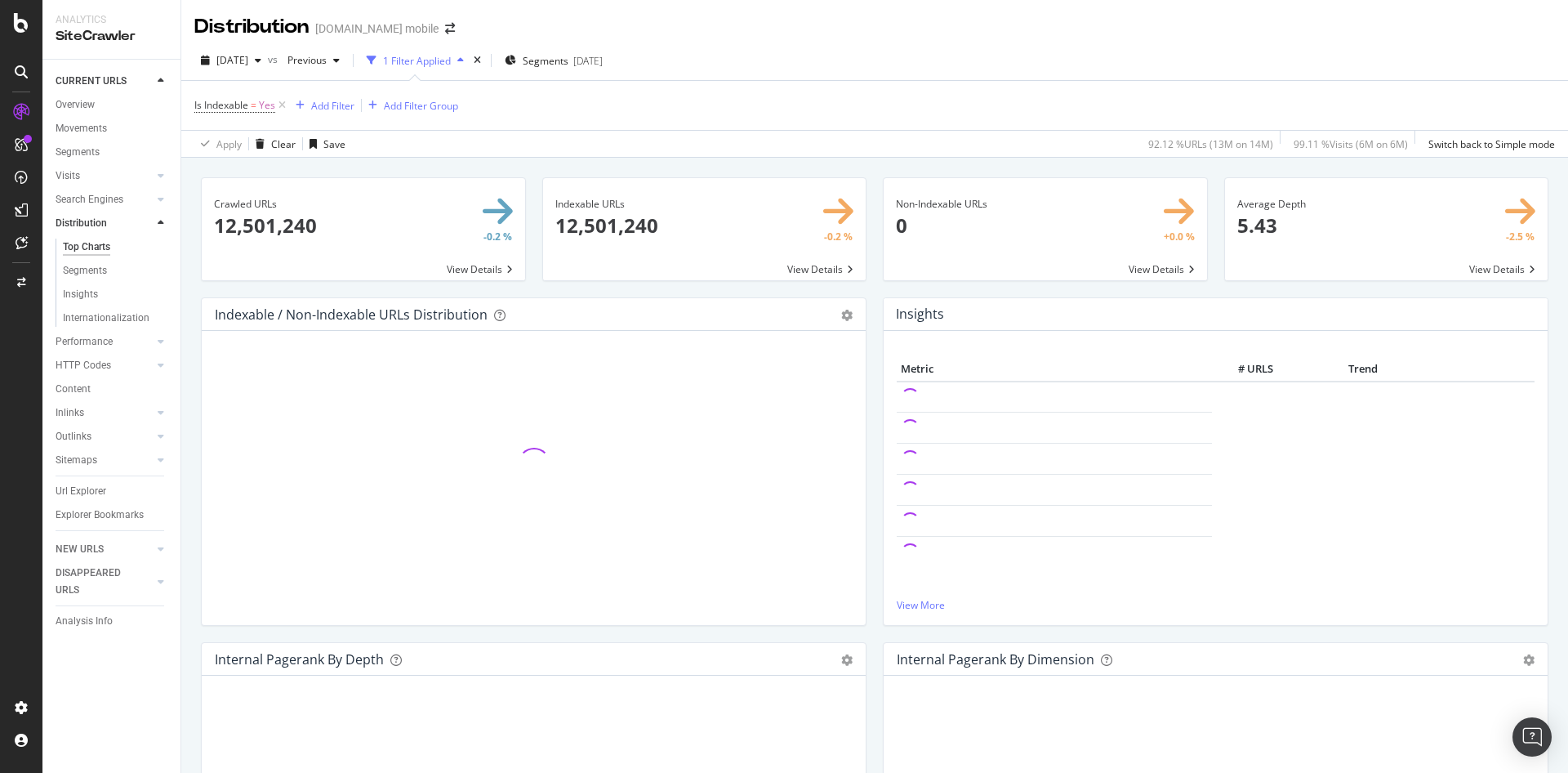
click at [780, 22] on div "Distribution [DOMAIN_NAME] mobile" at bounding box center [875, 20] width 1387 height 41
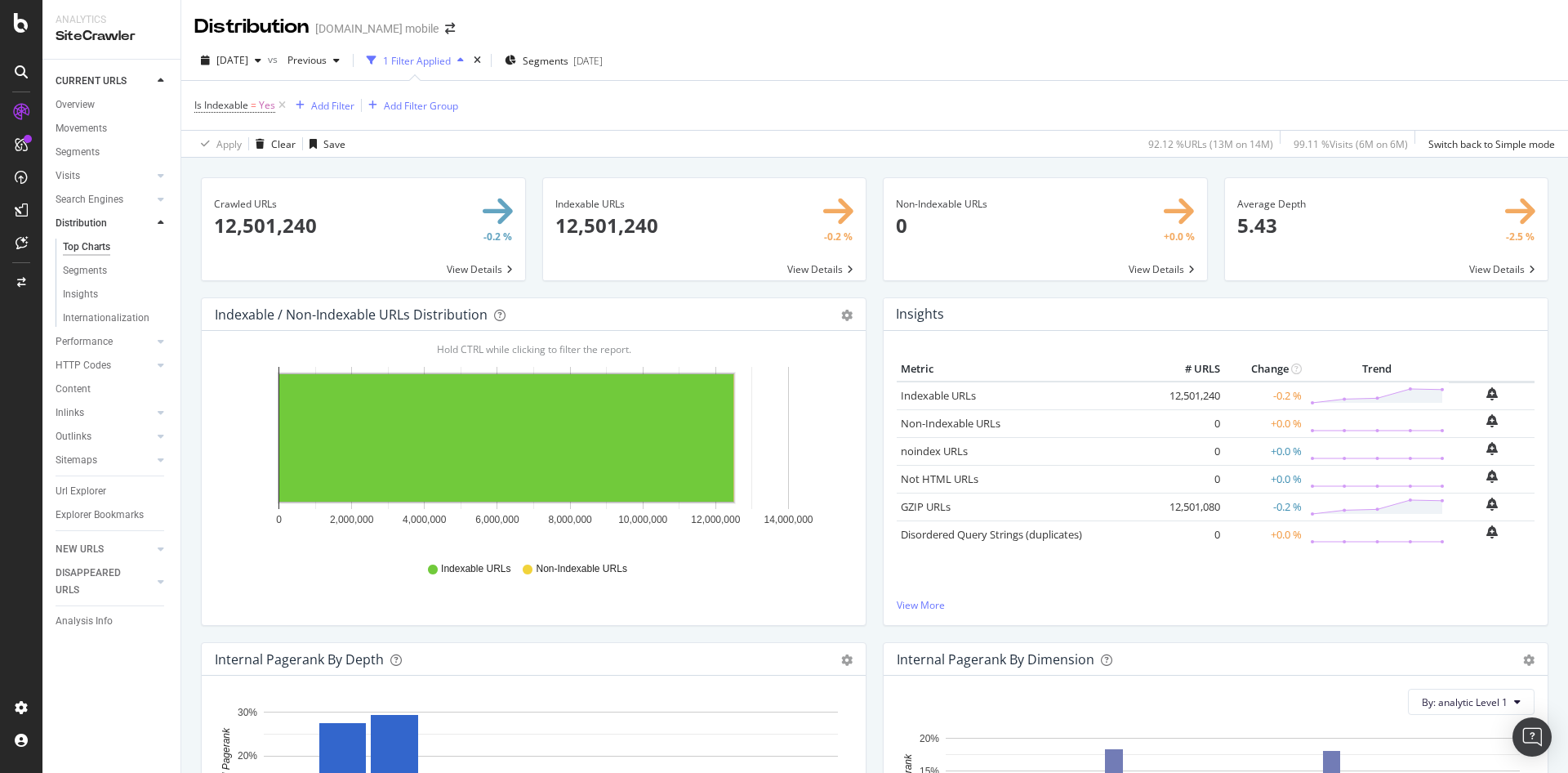
scroll to position [794, 0]
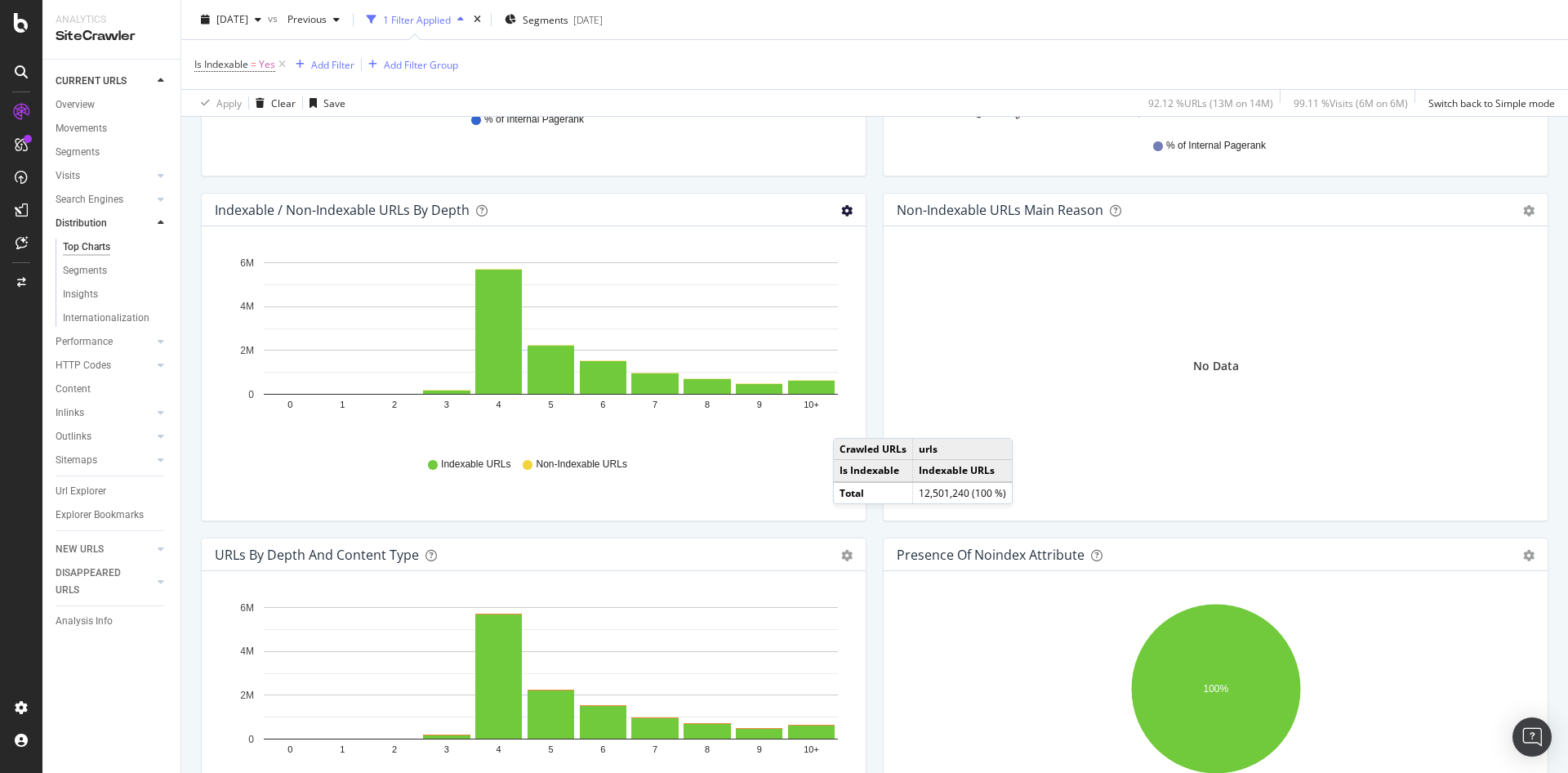
click at [848, 212] on icon "gear" at bounding box center [847, 211] width 11 height 11
click at [759, 308] on span "Table" at bounding box center [790, 302] width 149 height 22
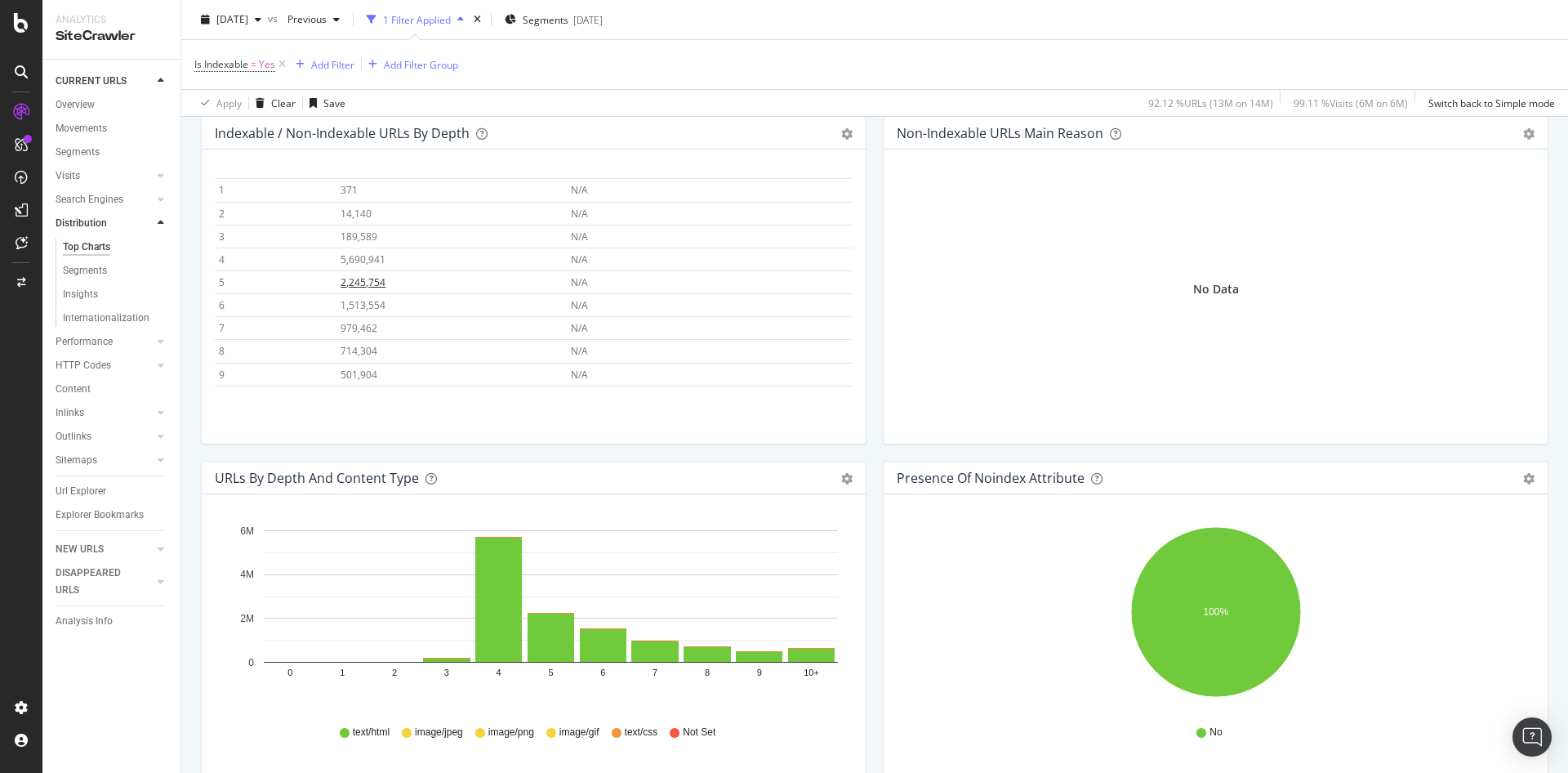
scroll to position [73, 0]
drag, startPoint x: 511, startPoint y: 274, endPoint x: 438, endPoint y: 363, distance: 115.1
click at [438, 363] on tbody "0 1 N/A 1 371 N/A 2 14,140 N/A 3 189,589 N/A 4 5,690,941 N/A 5 2,245,754 N/A 6 …" at bounding box center [534, 264] width 638 height 253
click at [366, 451] on div "Indexable / Non-Indexable URLs by Depth Bar (by Value) Bar (by Percentage) Tabl…" at bounding box center [534, 288] width 682 height 345
drag, startPoint x: 383, startPoint y: 390, endPoint x: 499, endPoint y: 404, distance: 116.8
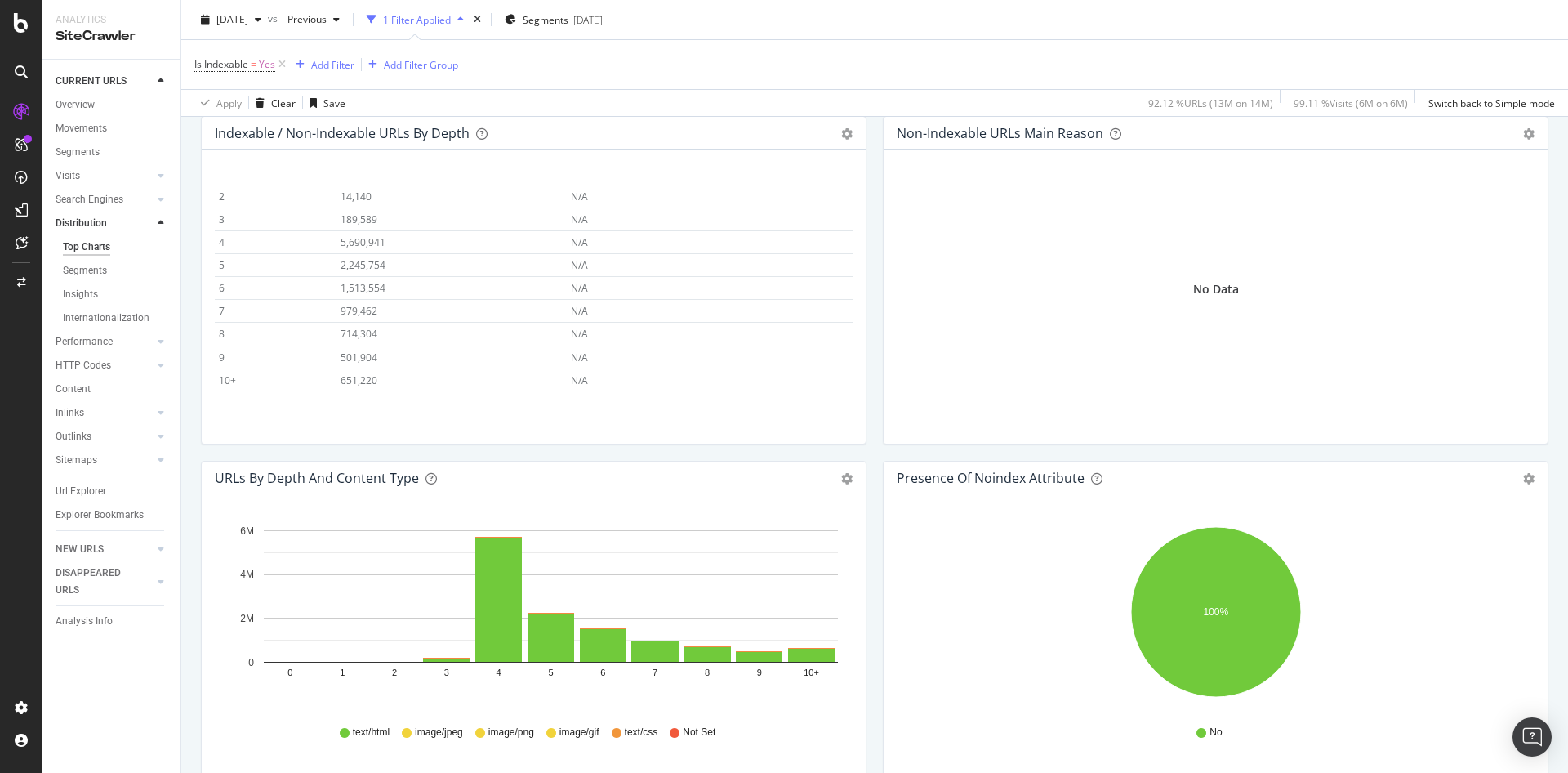
click at [499, 391] on div "Depth Indexable URLs Non-Indexable URLs 0 1 N/A 1 371 N/A 2 14,140 N/A 3 189,58…" at bounding box center [534, 283] width 638 height 216
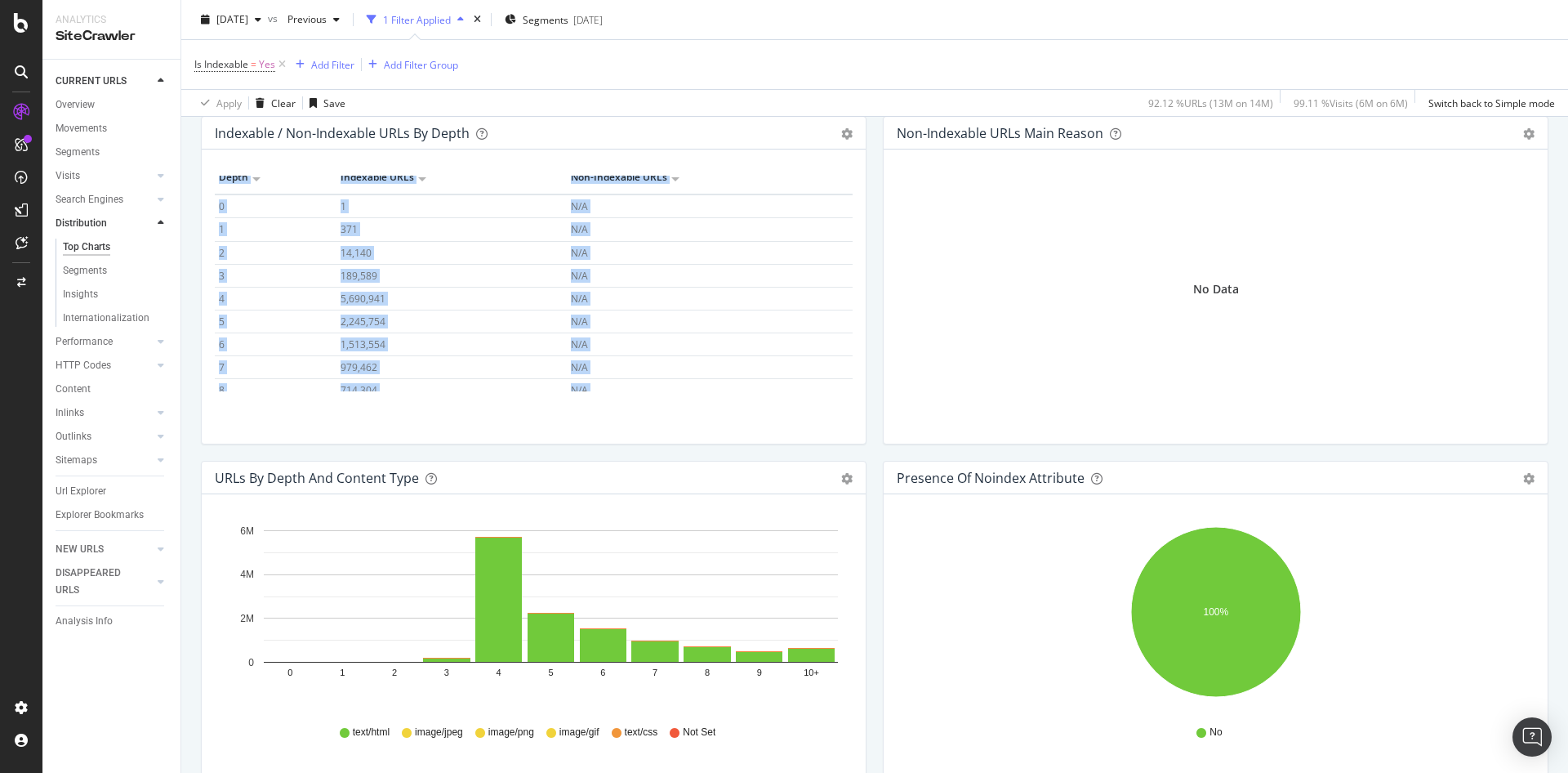
scroll to position [0, 0]
drag, startPoint x: 499, startPoint y: 387, endPoint x: 218, endPoint y: 225, distance: 324.4
click at [218, 225] on tbody "0 1 N/A 1 371 N/A 2 14,140 N/A 3 189,589 N/A 4 5,690,941 N/A 5 2,245,754 N/A 6 …" at bounding box center [534, 337] width 638 height 253
copy tbody "0 1 N/A 1 371 N/A 2 14,140 N/A 3 189,589 N/A 4 5,690,941 N/A 5 2,245,754 N/A 6 …"
